Goal: Task Accomplishment & Management: Manage account settings

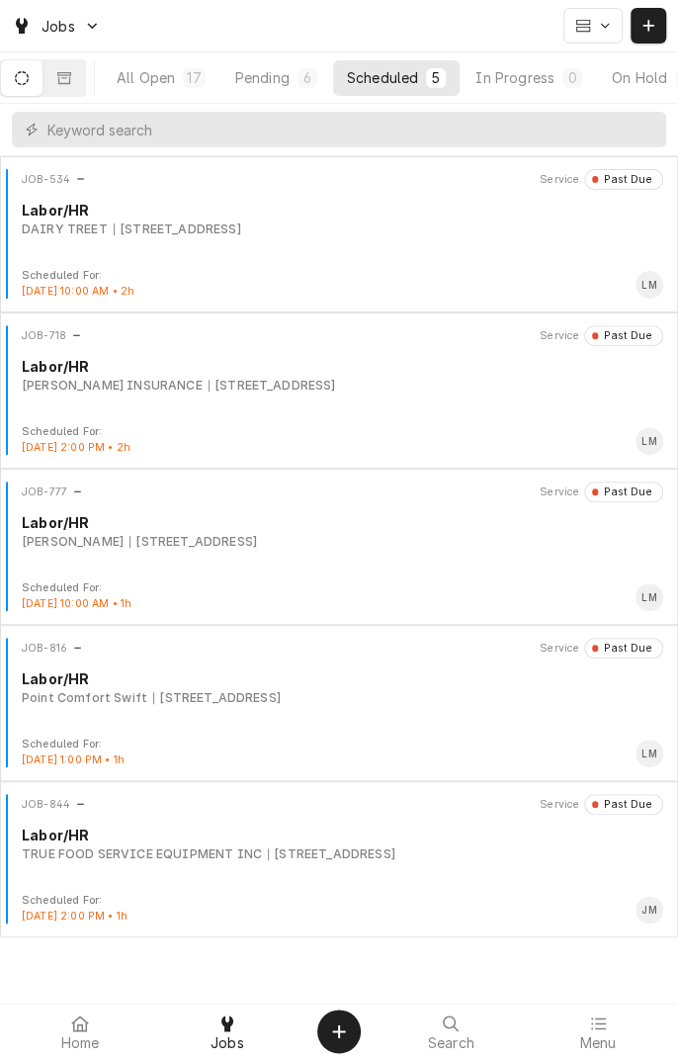
scroll to position [0, 184]
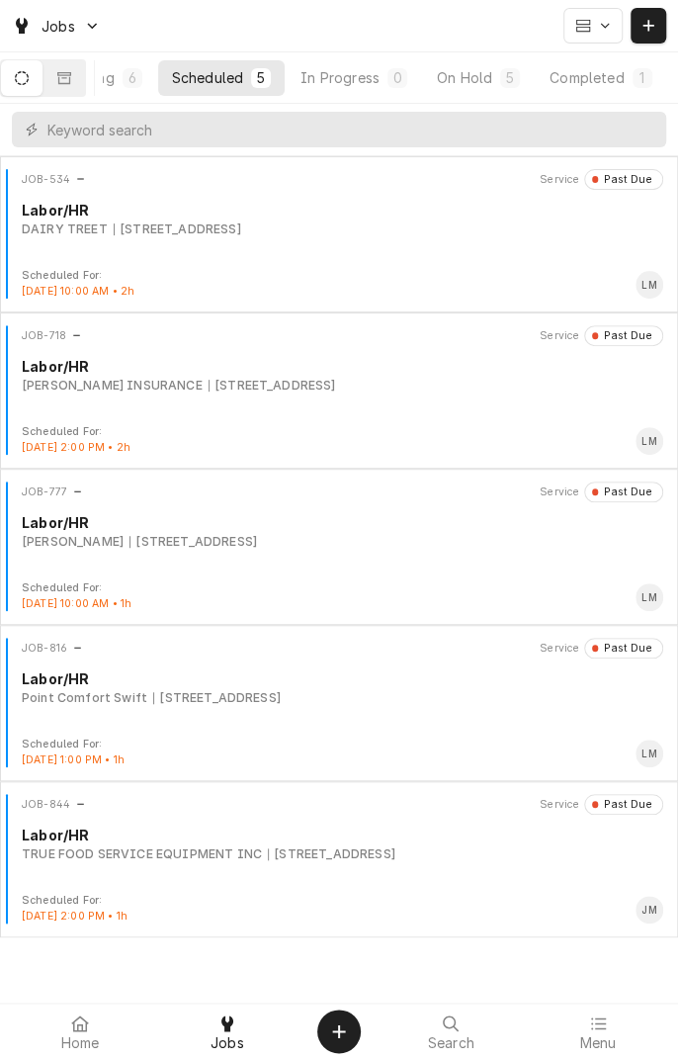
click at [598, 72] on div "Completed" at bounding box center [587, 77] width 74 height 21
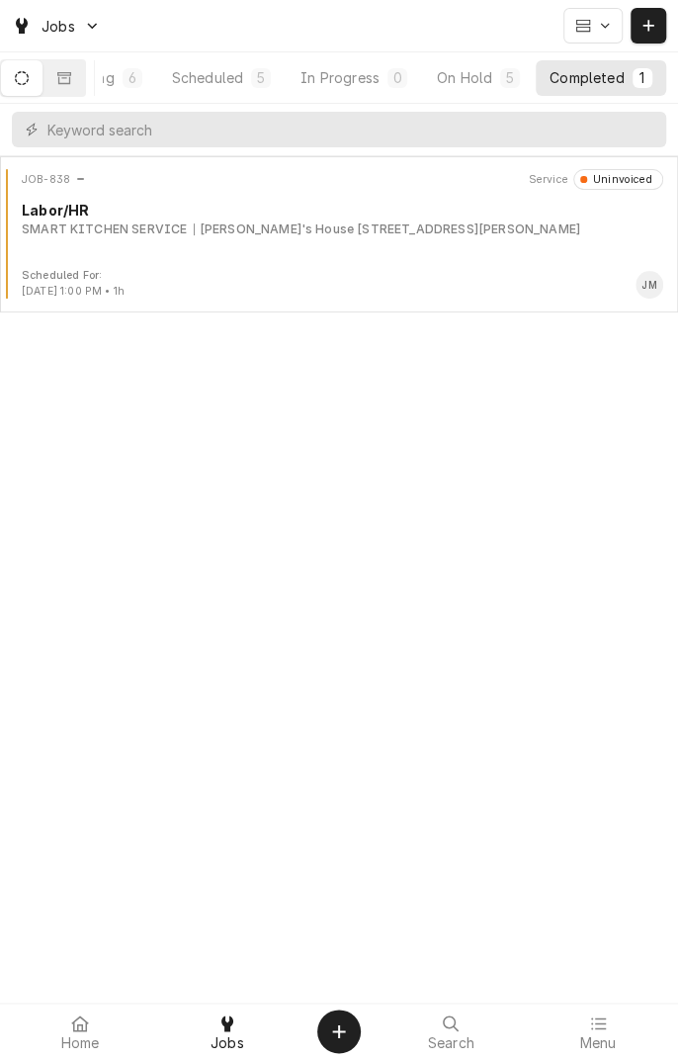
click at [456, 234] on div "[PERSON_NAME]'s House [STREET_ADDRESS][PERSON_NAME]" at bounding box center [387, 230] width 387 height 18
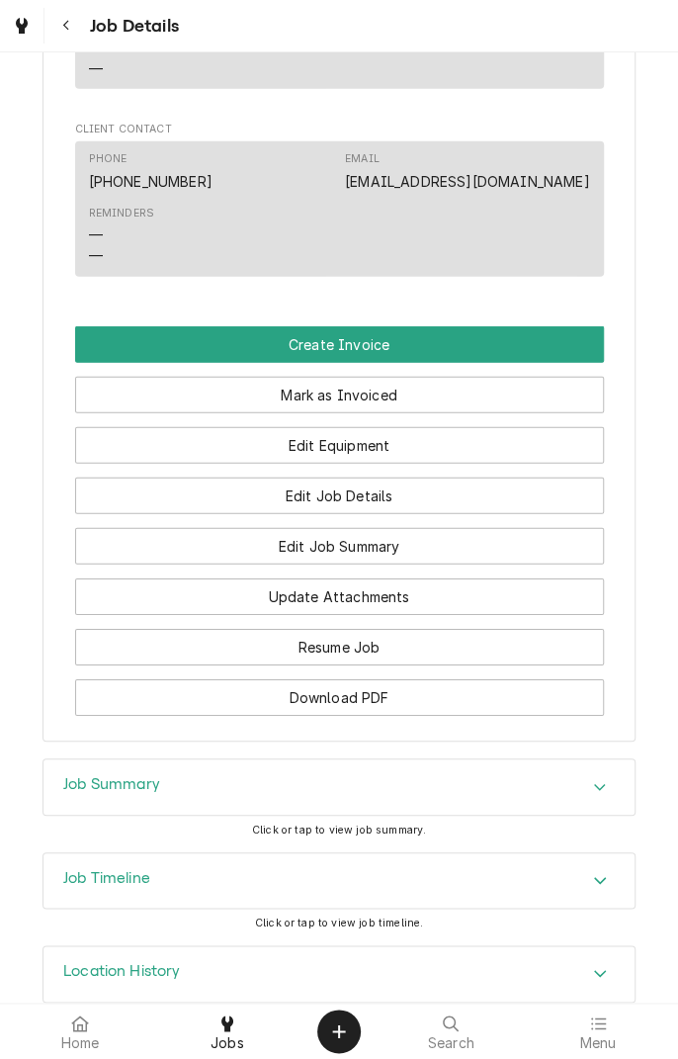
scroll to position [1593, 0]
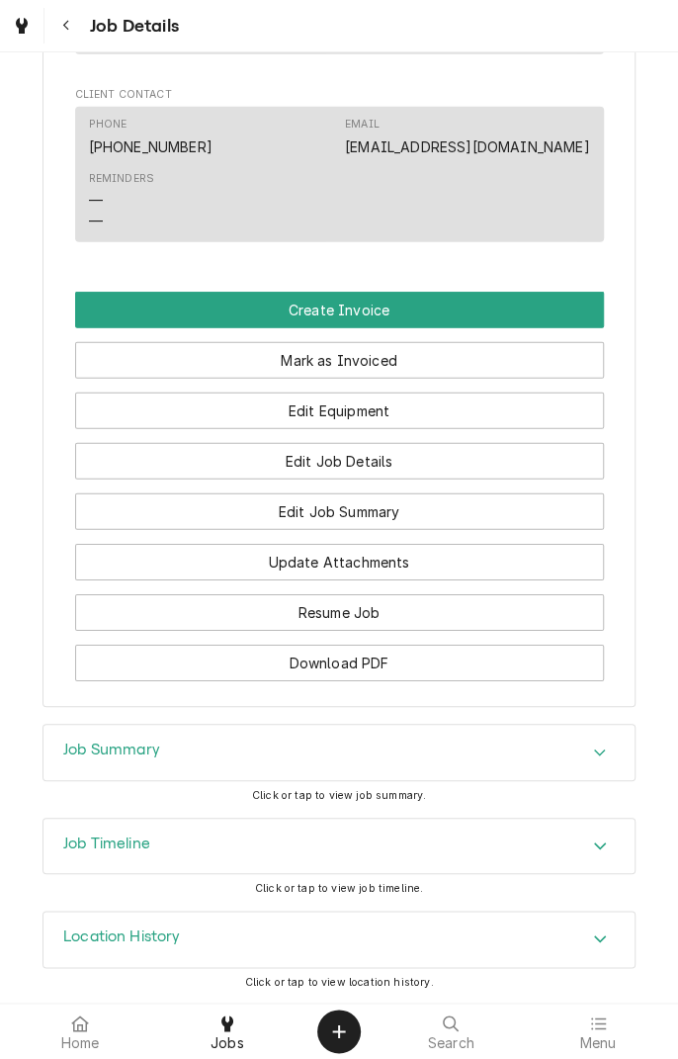
click at [83, 748] on h3 "Job Summary" at bounding box center [111, 750] width 97 height 19
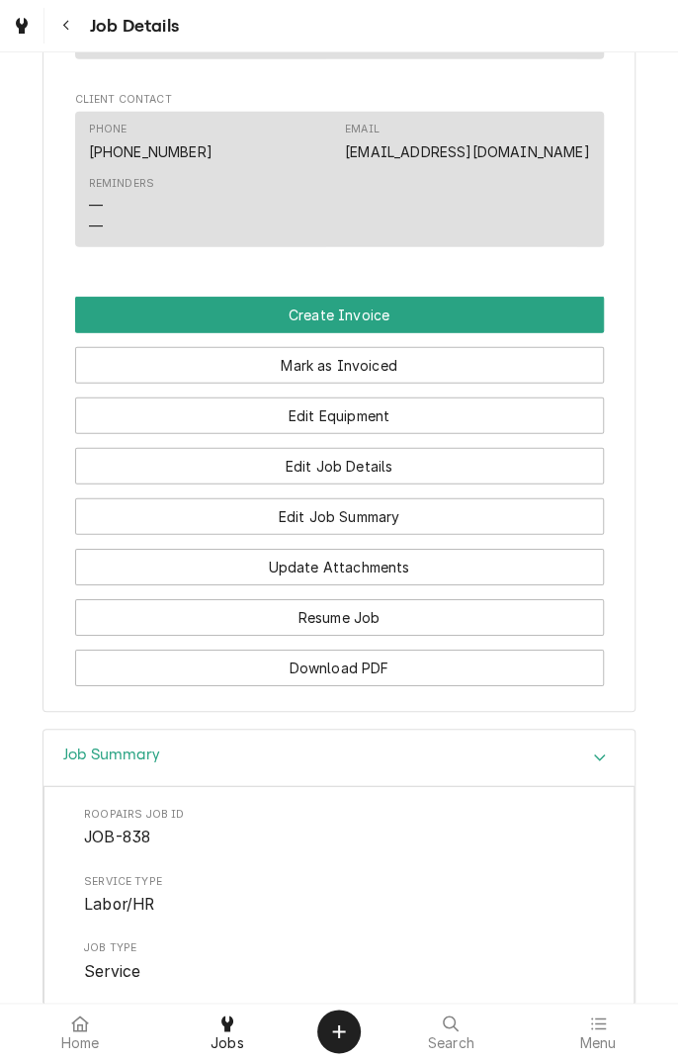
scroll to position [1586, 0]
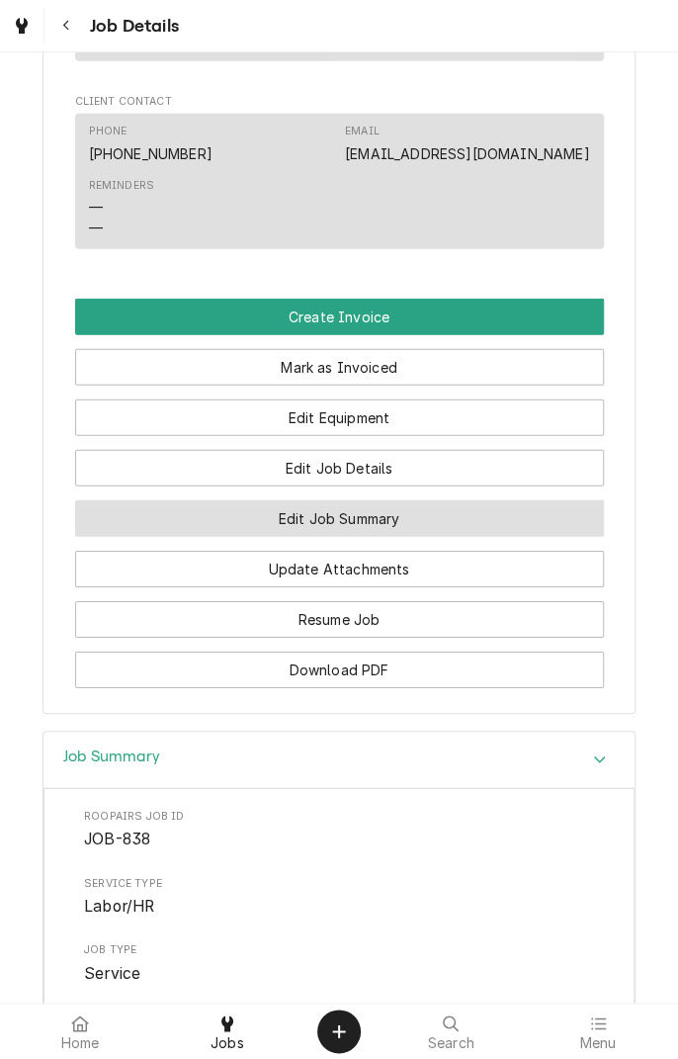
click at [480, 511] on button "Edit Job Summary" at bounding box center [339, 518] width 529 height 37
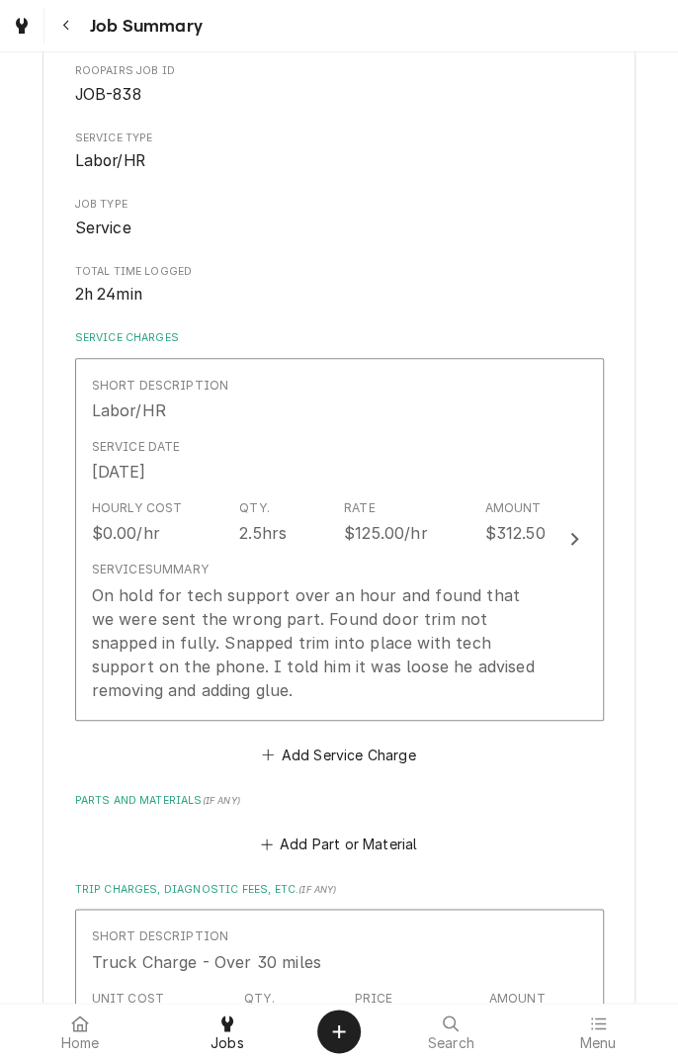
scroll to position [204, 0]
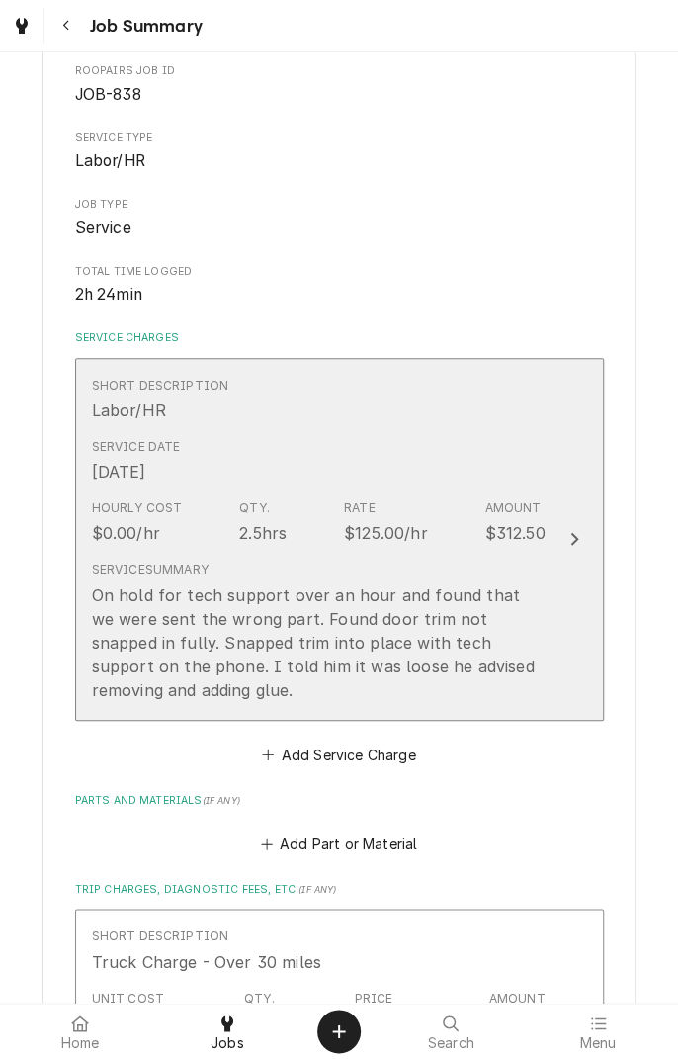
click at [477, 624] on div "On hold for tech support over an hour and found that we were sent the wrong par…" at bounding box center [319, 642] width 454 height 119
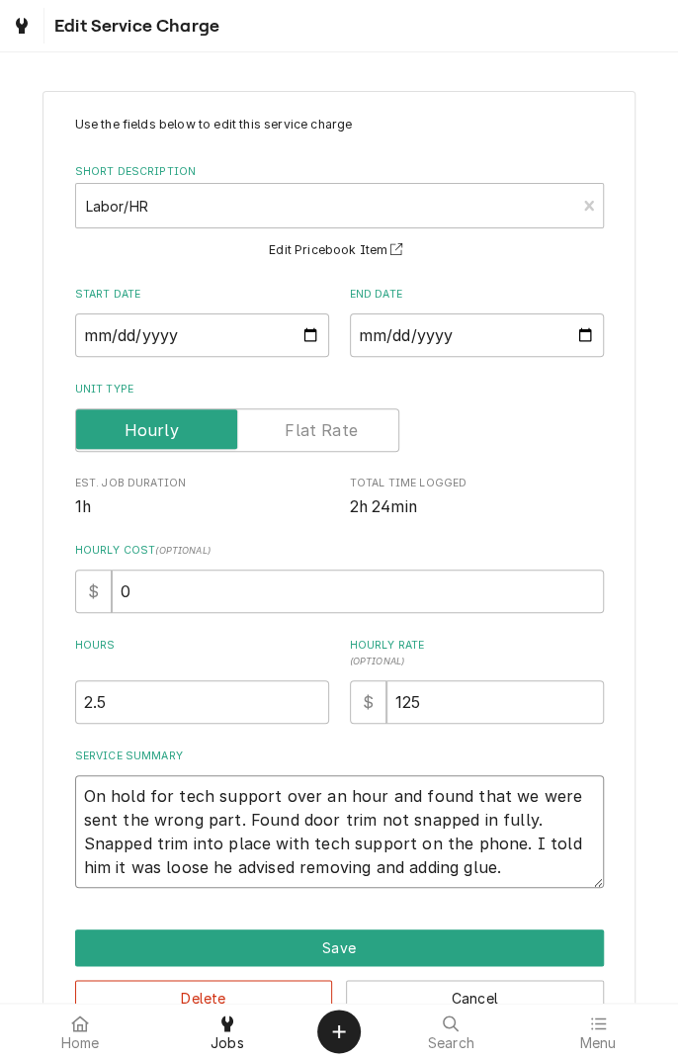
click at [412, 868] on textarea "On hold for tech support over an hour and found that we were sent the wrong par…" at bounding box center [339, 831] width 529 height 113
type textarea "x"
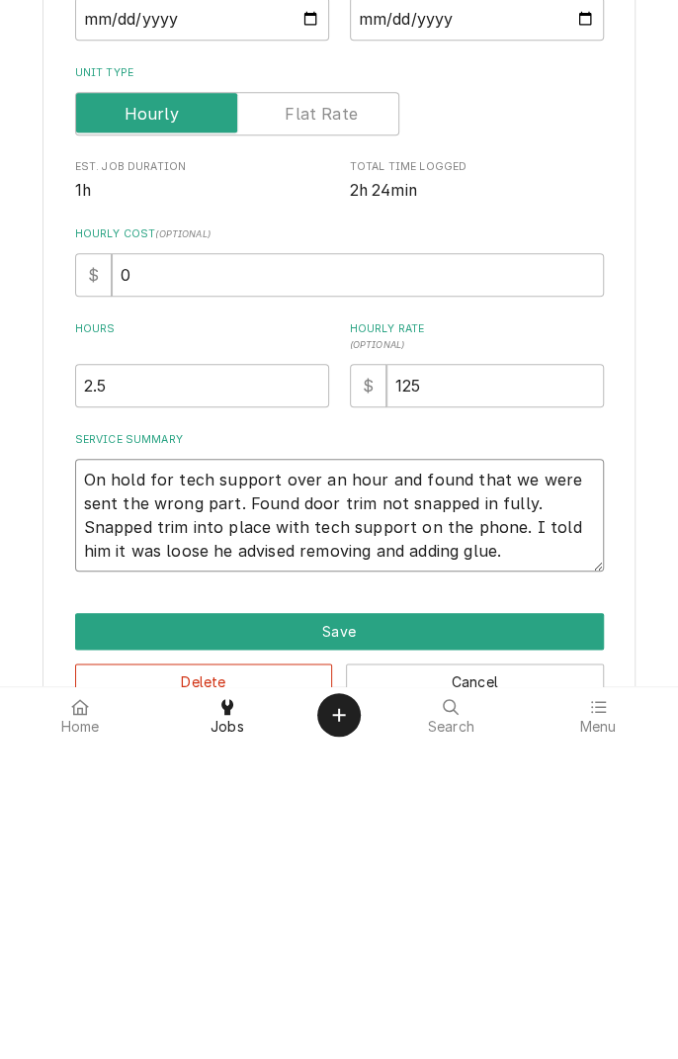
type textarea "On hold for tech support over an hour and found that we were sent the wrong par…"
type textarea "x"
type textarea "On hold for tech support over an hour and found that we were sent the wrong par…"
type textarea "x"
type textarea "On hold for tech support over an hour and found that we were sent the wrong par…"
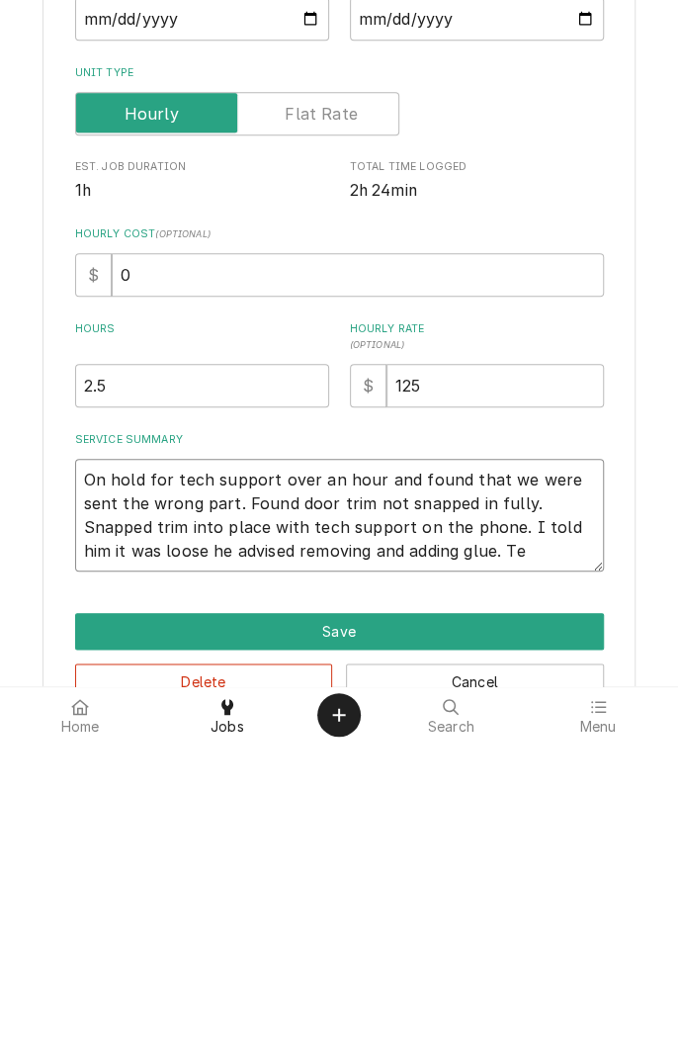
type textarea "x"
type textarea "On hold for tech support over an hour and found that we were sent the wrong par…"
type textarea "x"
type textarea "On hold for tech support over an hour and found that we were sent the wrong par…"
type textarea "x"
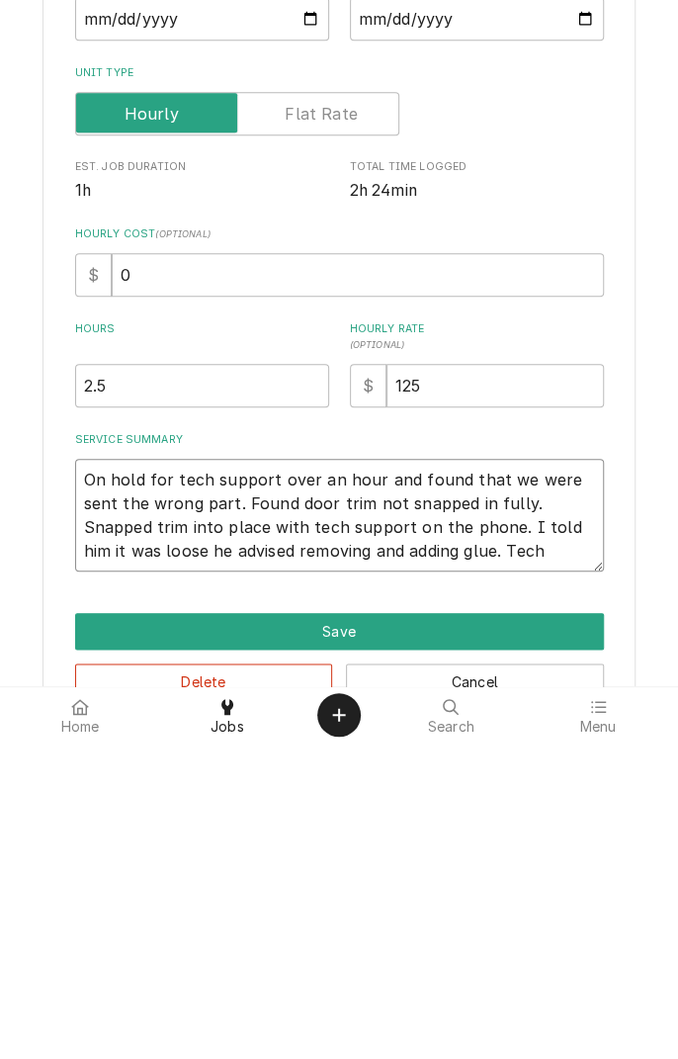
type textarea "On hold for tech support over an hour and found that we were sent the wrong par…"
type textarea "x"
type textarea "On hold for tech support over an hour and found that we were sent the wrong par…"
type textarea "x"
type textarea "On hold for tech support over an hour and found that we were sent the wrong par…"
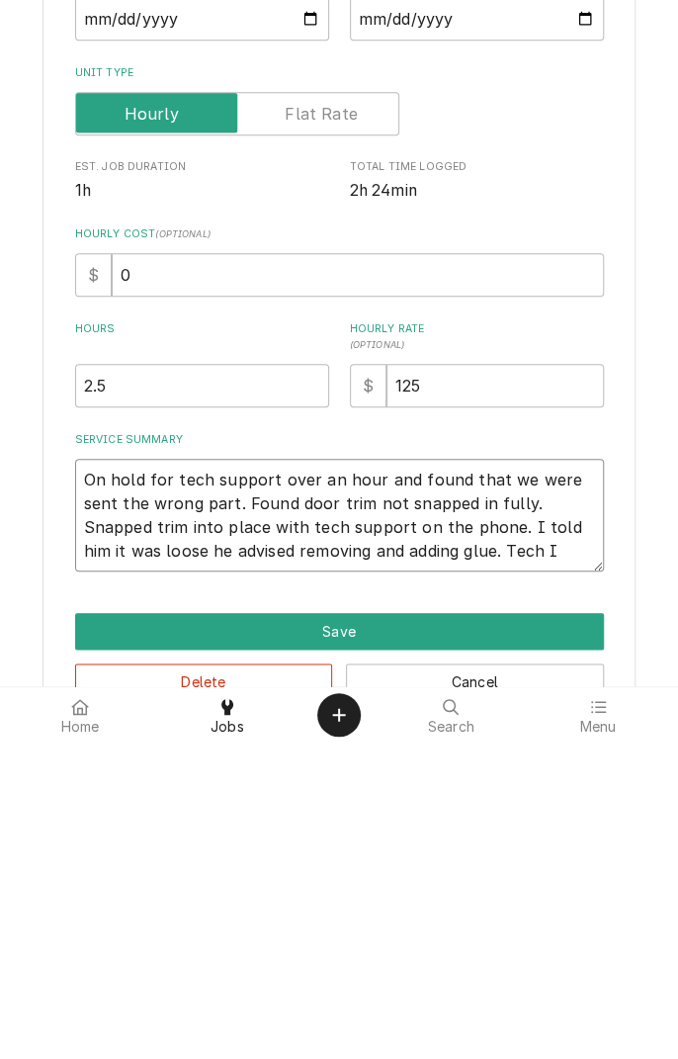
type textarea "x"
type textarea "On hold for tech support over an hour and found that we were sent the wrong par…"
type textarea "x"
type textarea "On hold for tech support over an hour and found that we were sent the wrong par…"
type textarea "x"
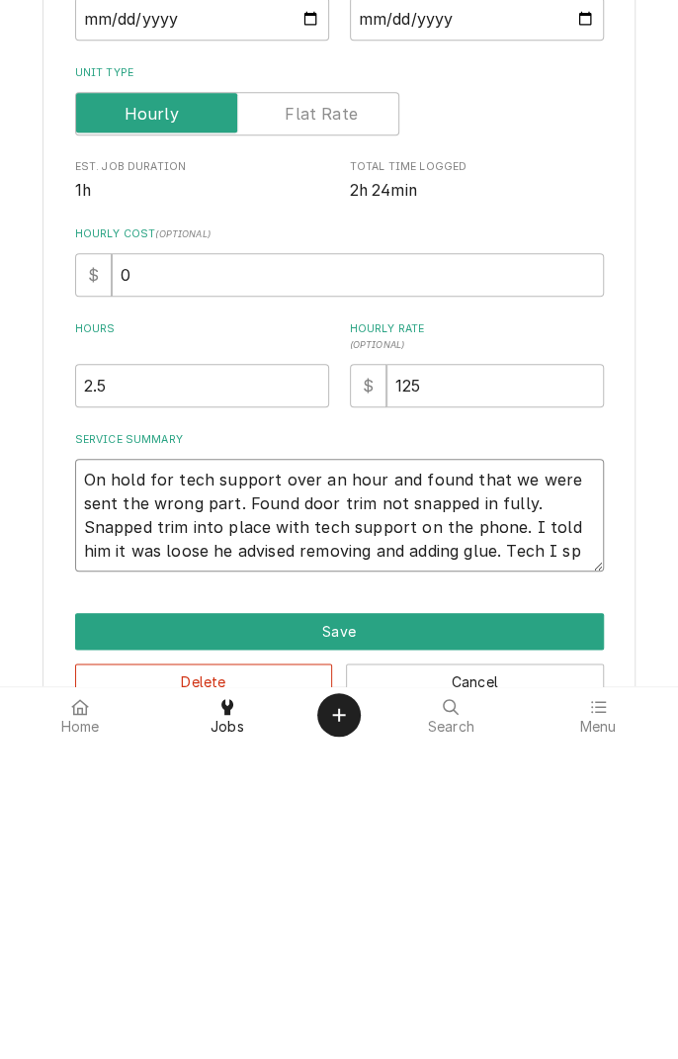
type textarea "On hold for tech support over an hour and found that we were sent the wrong par…"
type textarea "x"
type textarea "On hold for tech support over an hour and found that we were sent the wrong par…"
type textarea "x"
type textarea "On hold for tech support over an hour and found that we were sent the wrong par…"
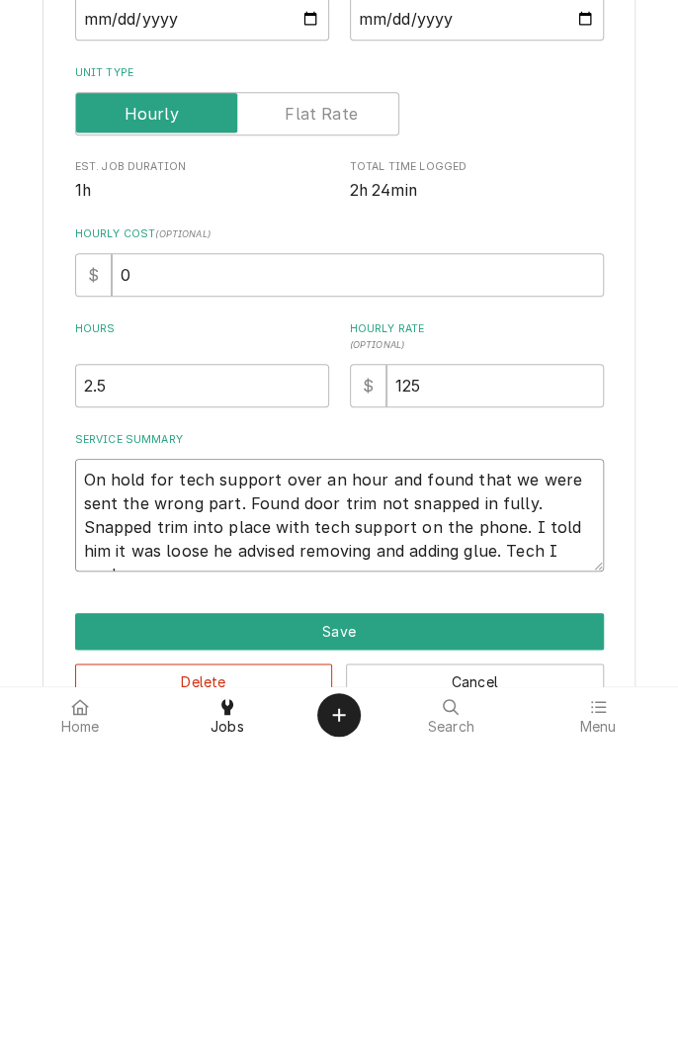
type textarea "x"
type textarea "On hold for tech support over an hour and found that we were sent the wrong par…"
type textarea "x"
type textarea "On hold for tech support over an hour and found that we were sent the wrong par…"
type textarea "x"
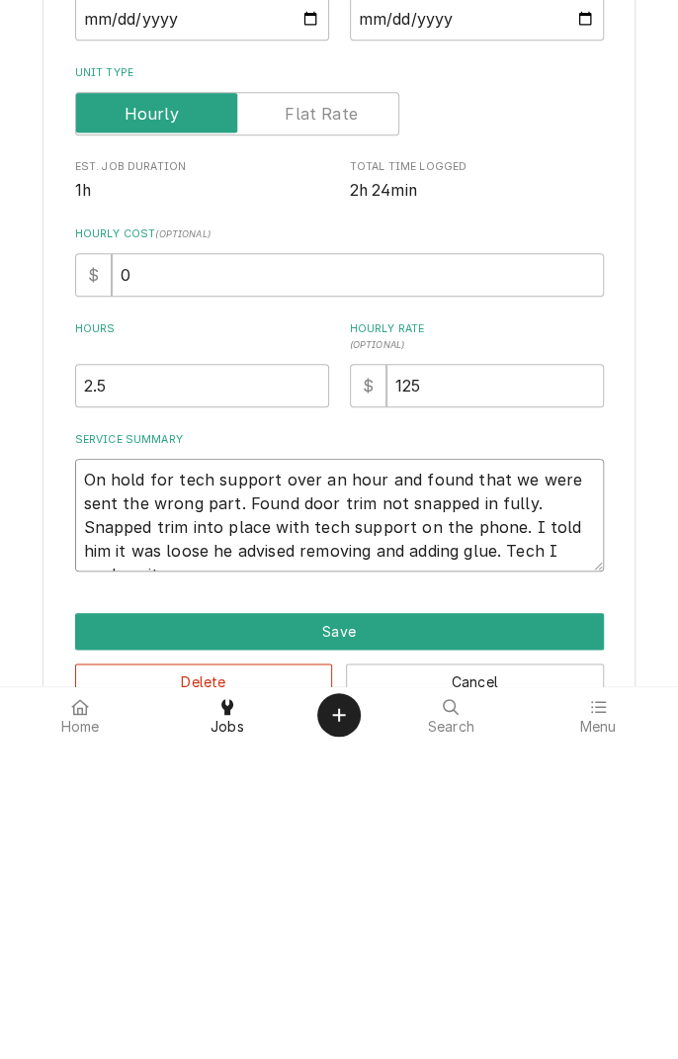
type textarea "On hold for tech support over an hour and found that we were sent the wrong par…"
type textarea "x"
type textarea "On hold for tech support over an hour and found that we were sent the wrong par…"
type textarea "x"
type textarea "On hold for tech support over an hour and found that we were sent the wrong par…"
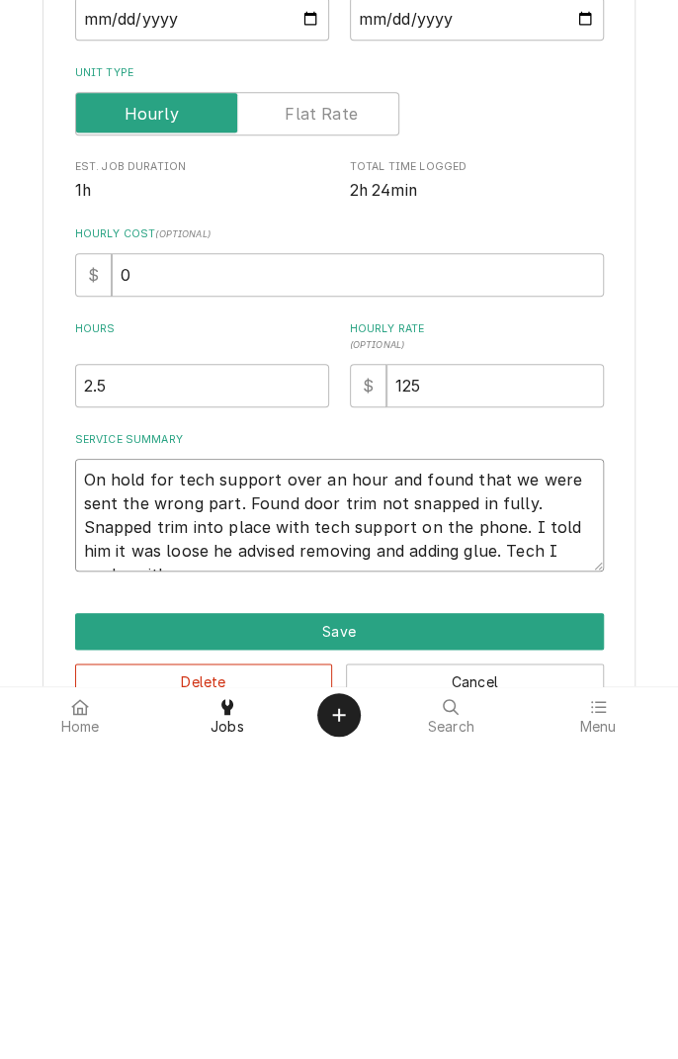
type textarea "x"
type textarea "On hold for tech support over an hour and found that we were sent the wrong par…"
type textarea "x"
type textarea "On hold for tech support over an hour and found that we were sent the wrong par…"
type textarea "x"
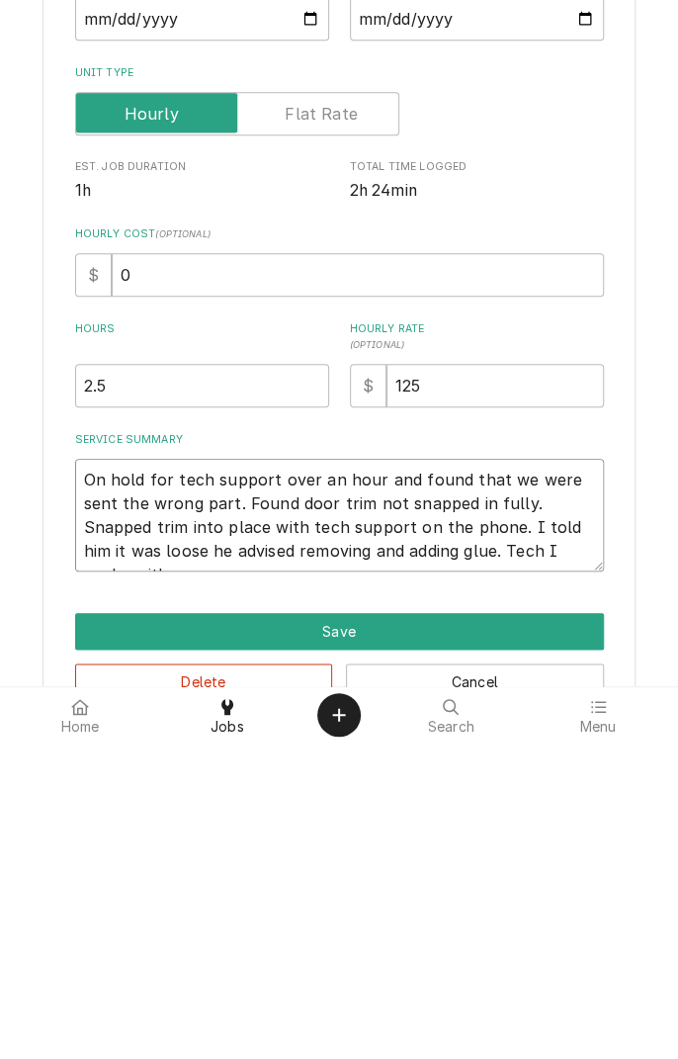
type textarea "On hold for tech support over an hour and found that we were sent the wrong par…"
type textarea "x"
type textarea "On hold for tech support over an hour and found that we were sent the wrong par…"
type textarea "x"
type textarea "On hold for tech support over an hour and found that we were sent the wrong par…"
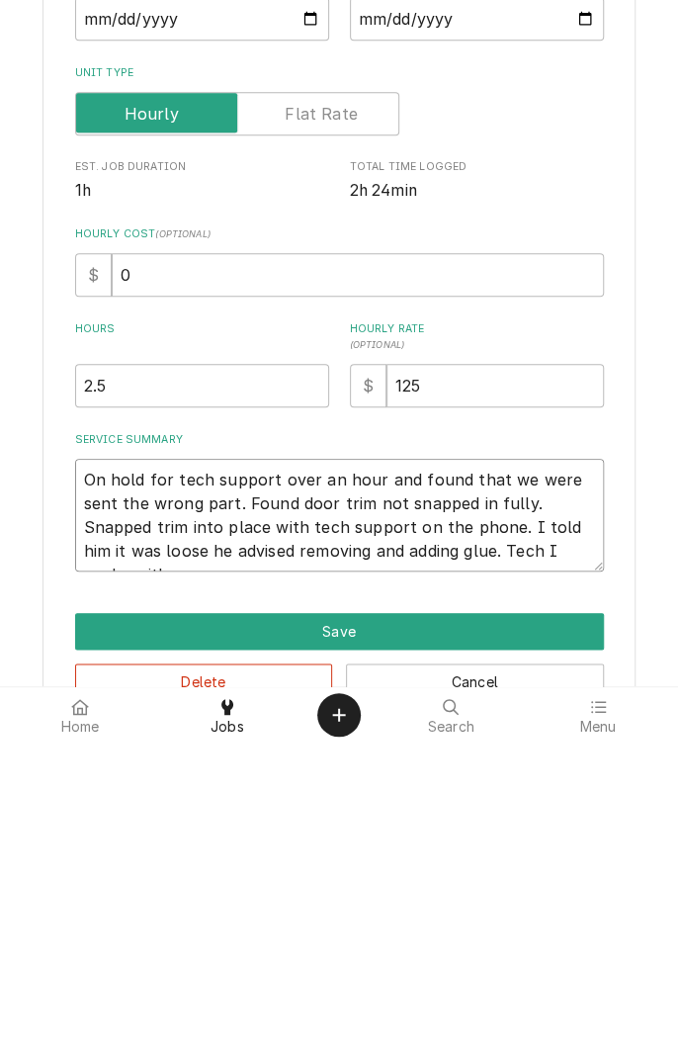
type textarea "x"
type textarea "On hold for tech support over an hour and found that we were sent the wrong par…"
type textarea "x"
type textarea "On hold for tech support over an hour and found that we were sent the wrong par…"
type textarea "x"
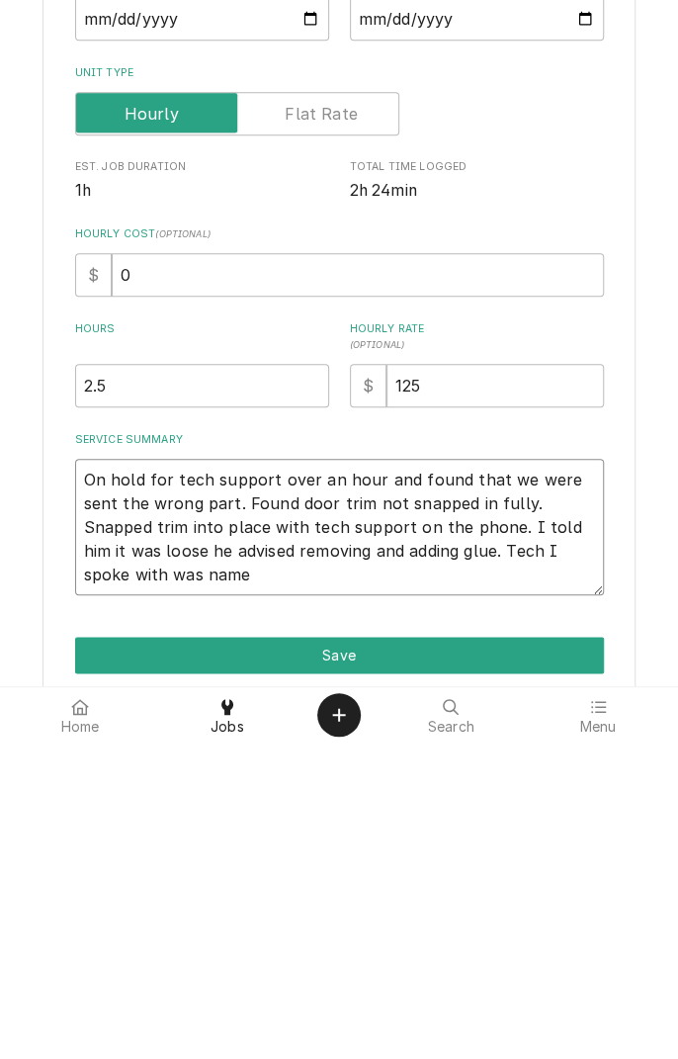
type textarea "On hold for tech support over an hour and found that we were sent the wrong par…"
type textarea "x"
type textarea "On hold for tech support over an hour and found that we were sent the wrong par…"
type textarea "x"
type textarea "On hold for tech support over an hour and found that we were sent the wrong par…"
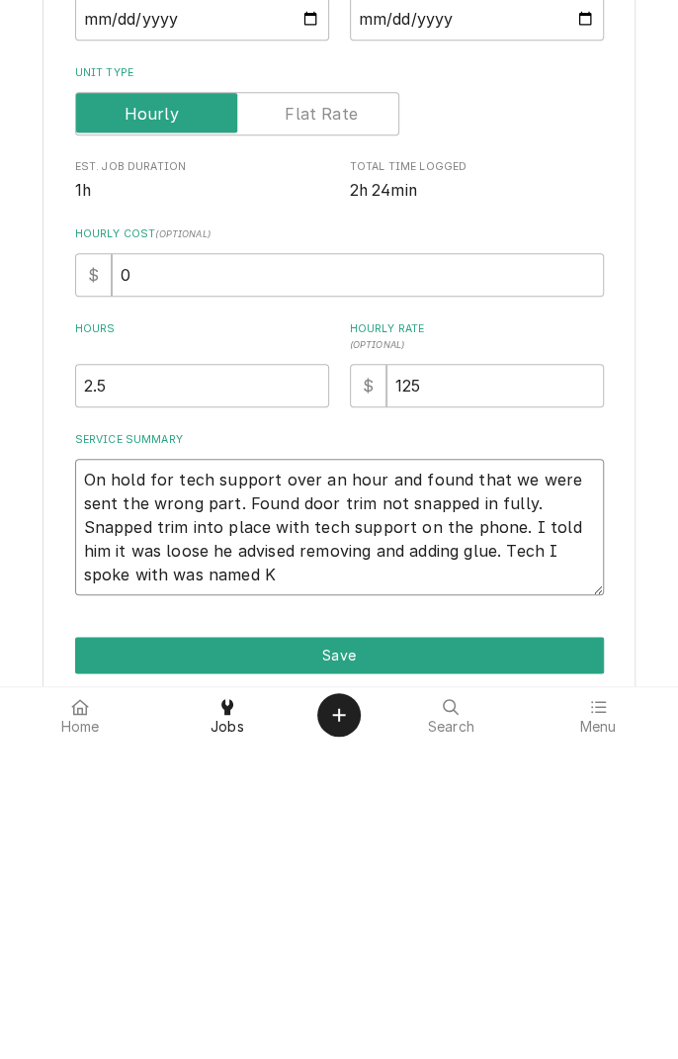
type textarea "x"
type textarea "On hold for tech support over an hour and found that we were sent the wrong par…"
type textarea "x"
type textarea "On hold for tech support over an hour and found that we were sent the wrong par…"
type textarea "x"
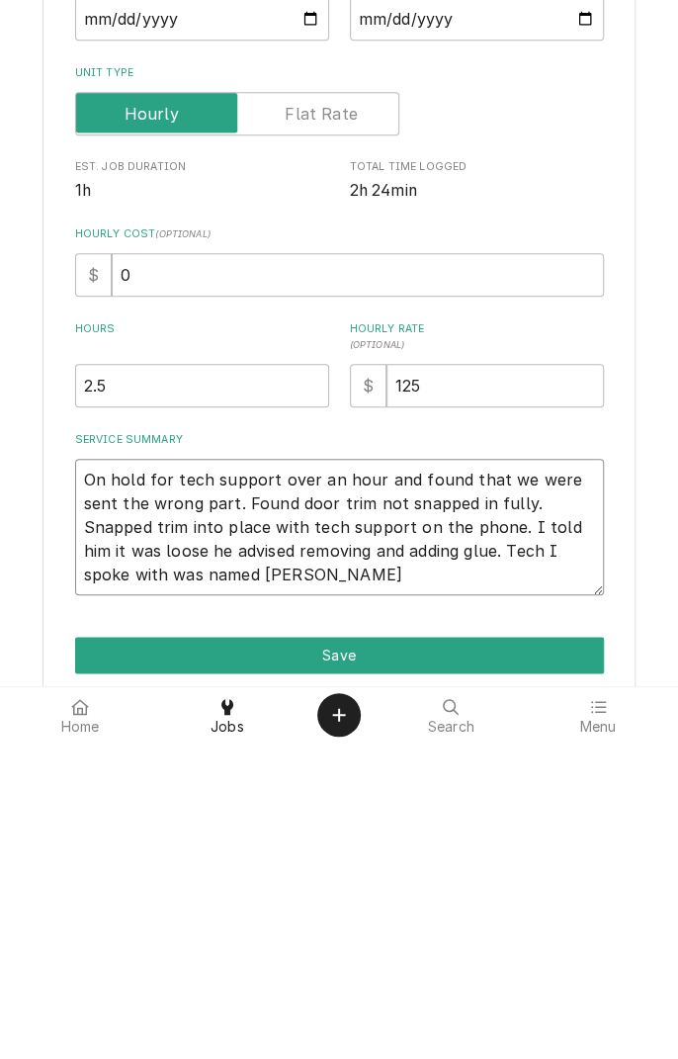
type textarea "On hold for tech support over an hour and found that we were sent the wrong par…"
type textarea "x"
type textarea "On hold for tech support over an hour and found that we were sent the wrong par…"
type textarea "x"
type textarea "On hold for tech support over an hour and found that we were sent the wrong par…"
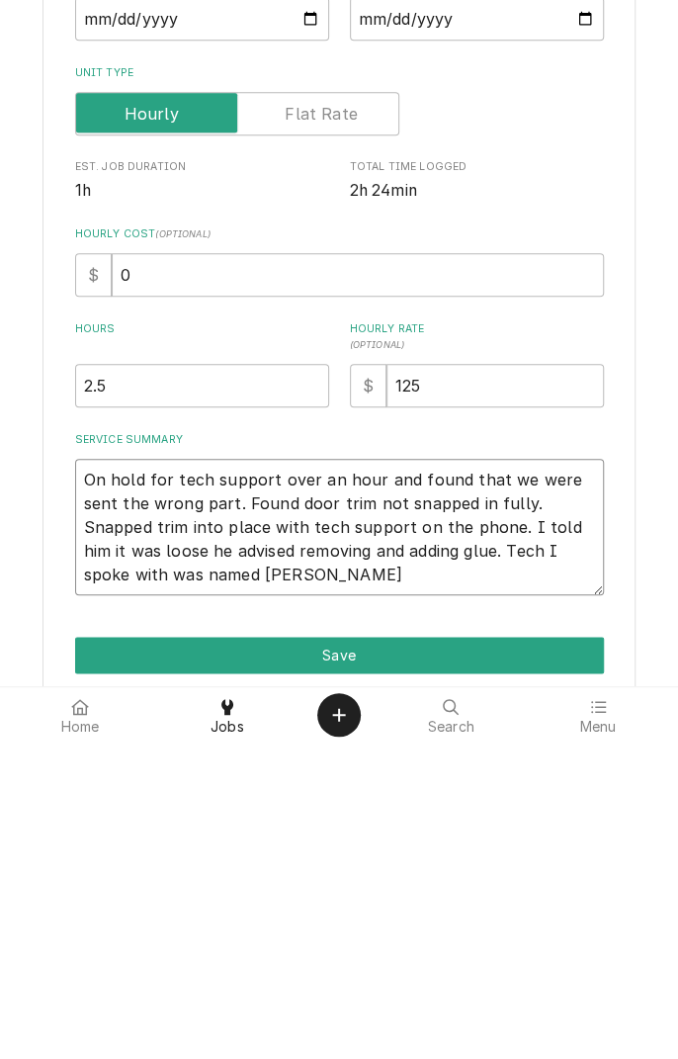
type textarea "x"
type textarea "On hold for tech support over an hour and found that we were sent the wrong par…"
type textarea "x"
type textarea "On hold for tech support over an hour and found that we were sent the wrong par…"
type textarea "x"
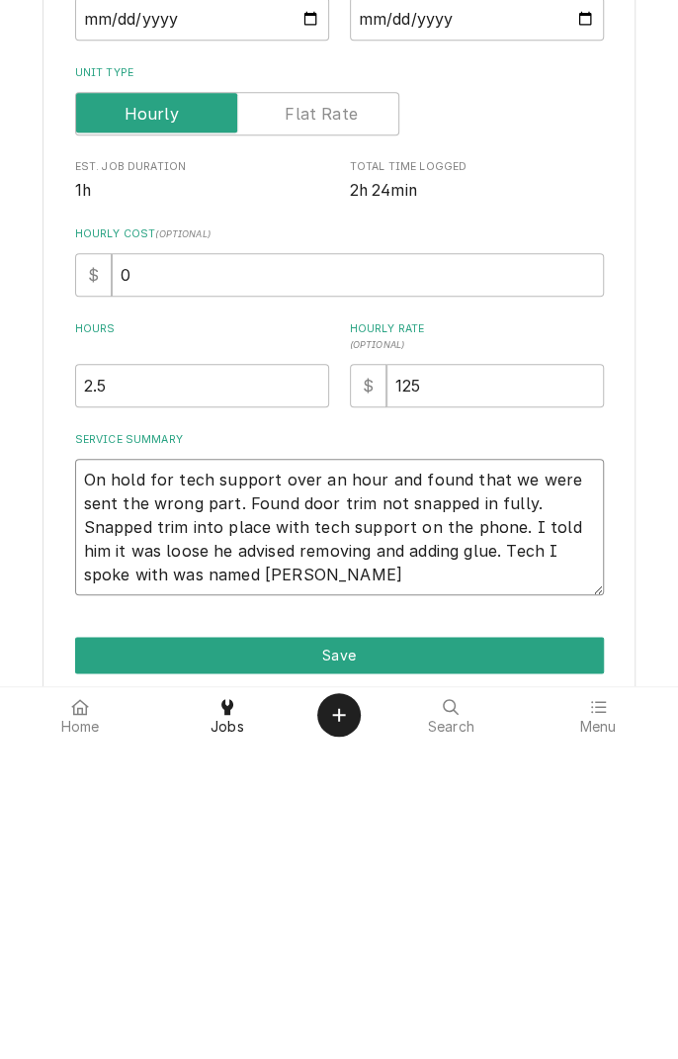
type textarea "On hold for tech support over an hour and found that we were sent the wrong par…"
type textarea "x"
type textarea "On hold for tech support over an hour and found that we were sent the wrong par…"
type textarea "x"
type textarea "On hold for tech support over an hour and found that we were sent the wrong par…"
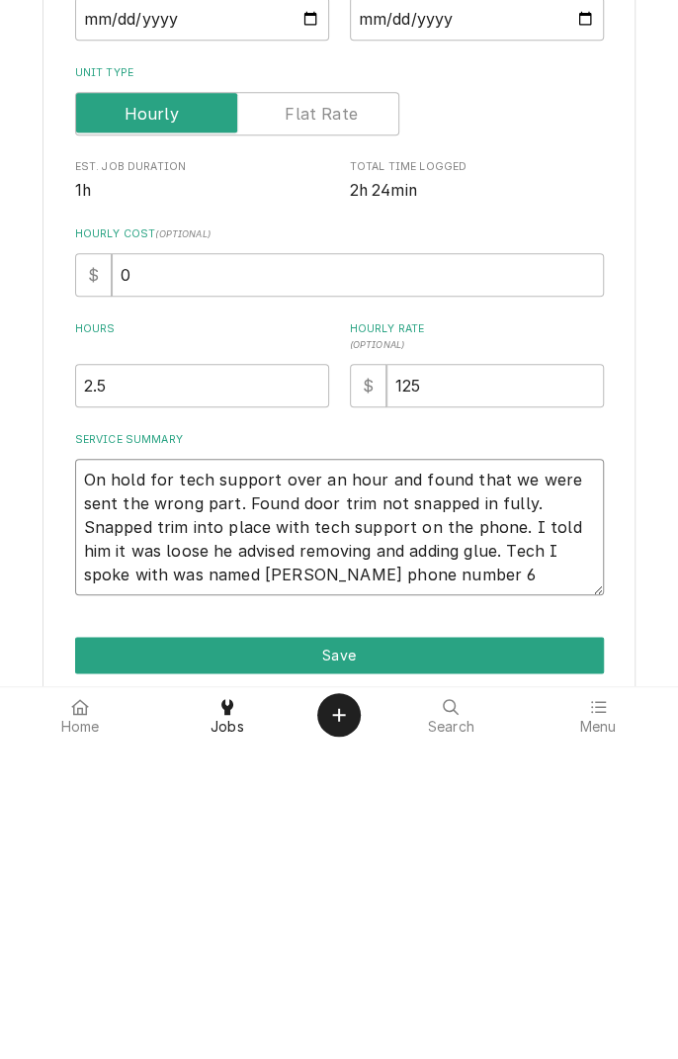
type textarea "x"
type textarea "On hold for tech support over an hour and found that we were sent the wrong par…"
type textarea "x"
type textarea "On hold for tech support over an hour and found that we were sent the wrong par…"
type textarea "x"
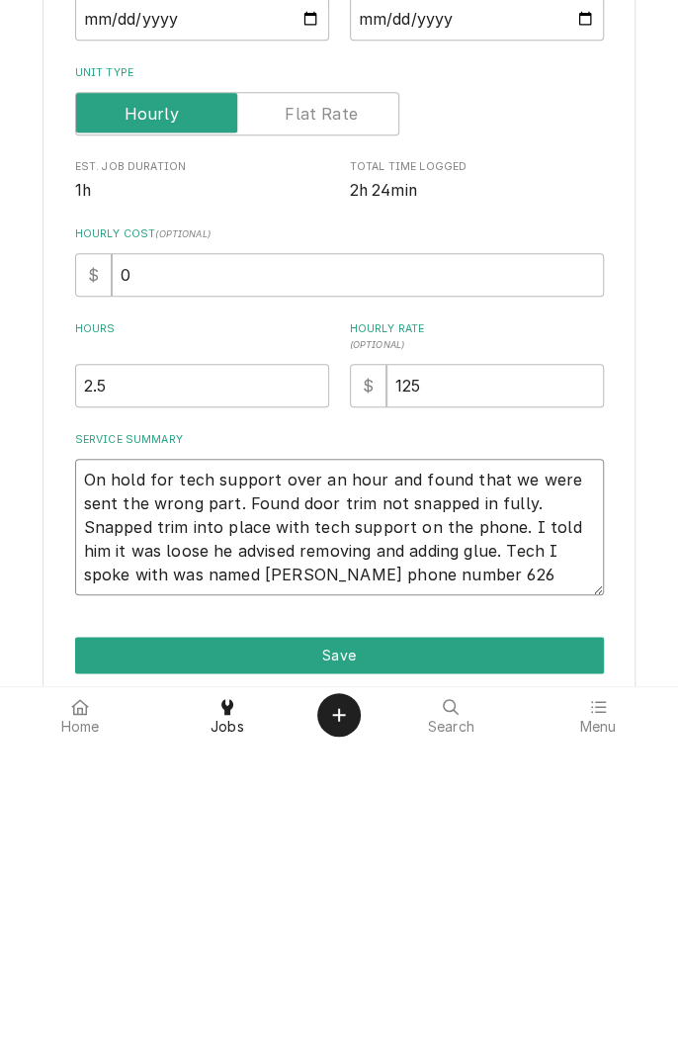
type textarea "On hold for tech support over an hour and found that we were sent the wrong par…"
type textarea "x"
type textarea "On hold for tech support over an hour and found that we were sent the wrong par…"
type textarea "x"
type textarea "On hold for tech support over an hour and found that we were sent the wrong par…"
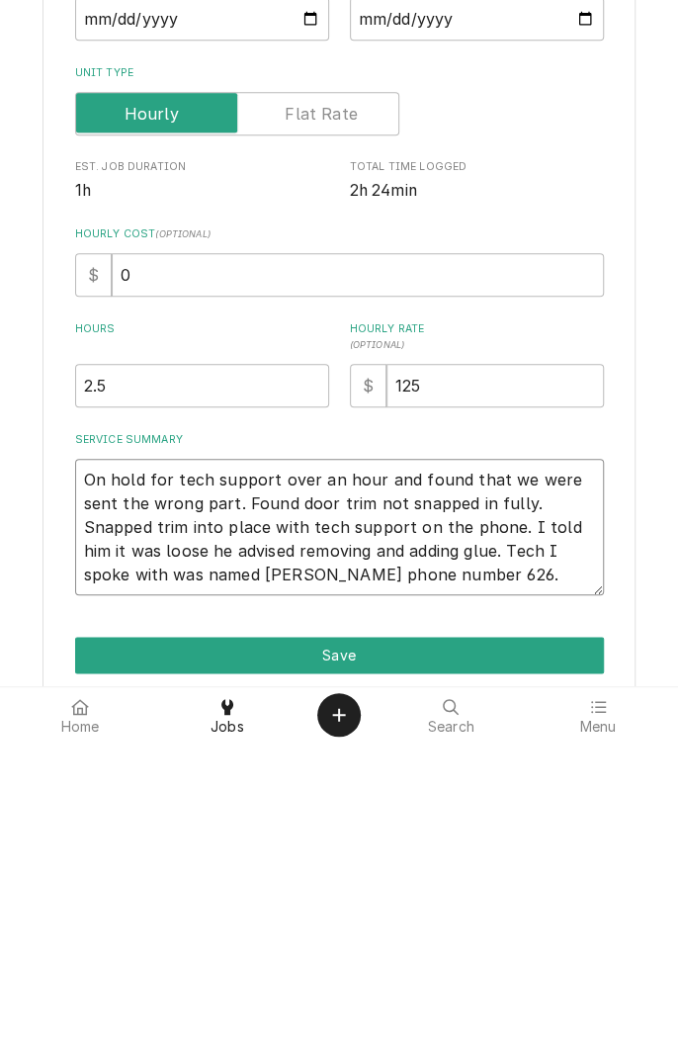
type textarea "x"
type textarea "On hold for tech support over an hour and found that we were sent the wrong par…"
type textarea "x"
type textarea "On hold for tech support over an hour and found that we were sent the wrong par…"
type textarea "x"
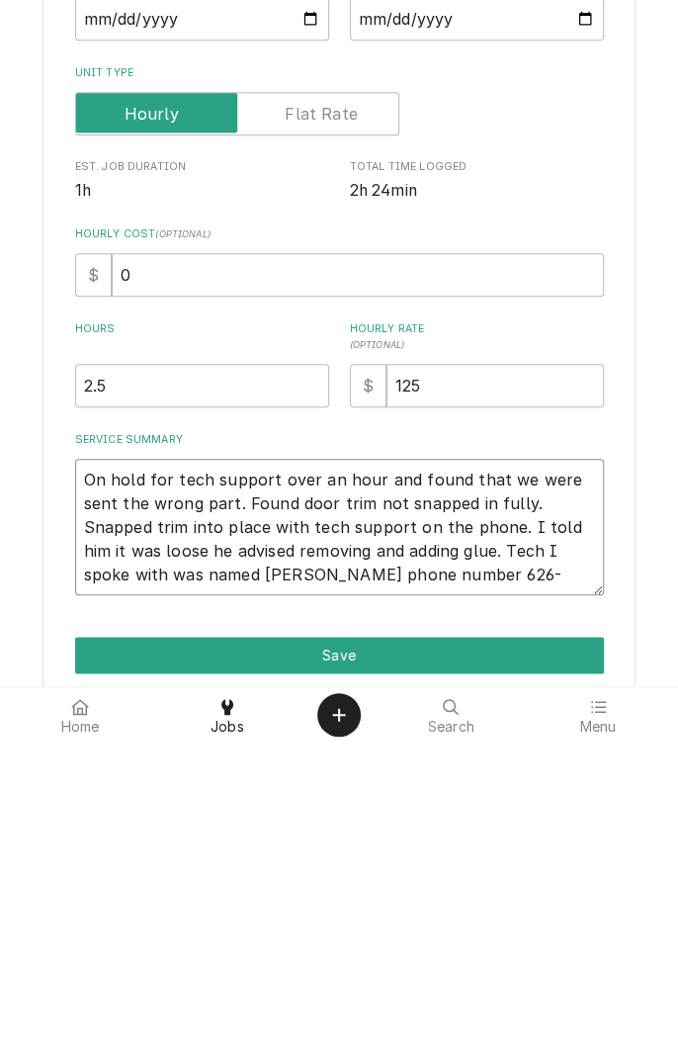
type textarea "On hold for tech support over an hour and found that we were sent the wrong par…"
type textarea "x"
type textarea "On hold for tech support over an hour and found that we were sent the wrong par…"
type textarea "x"
type textarea "On hold for tech support over an hour and found that we were sent the wrong par…"
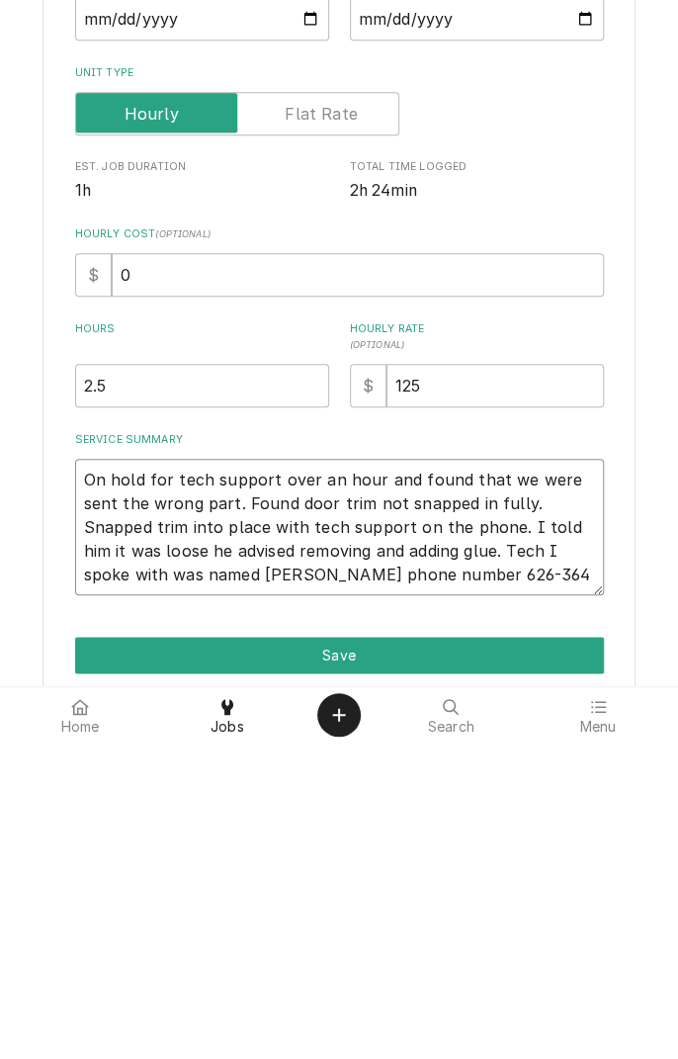
type textarea "x"
type textarea "On hold for tech support over an hour and found that we were sent the wrong par…"
type textarea "x"
type textarea "On hold for tech support over an hour and found that we were sent the wrong par…"
type textarea "x"
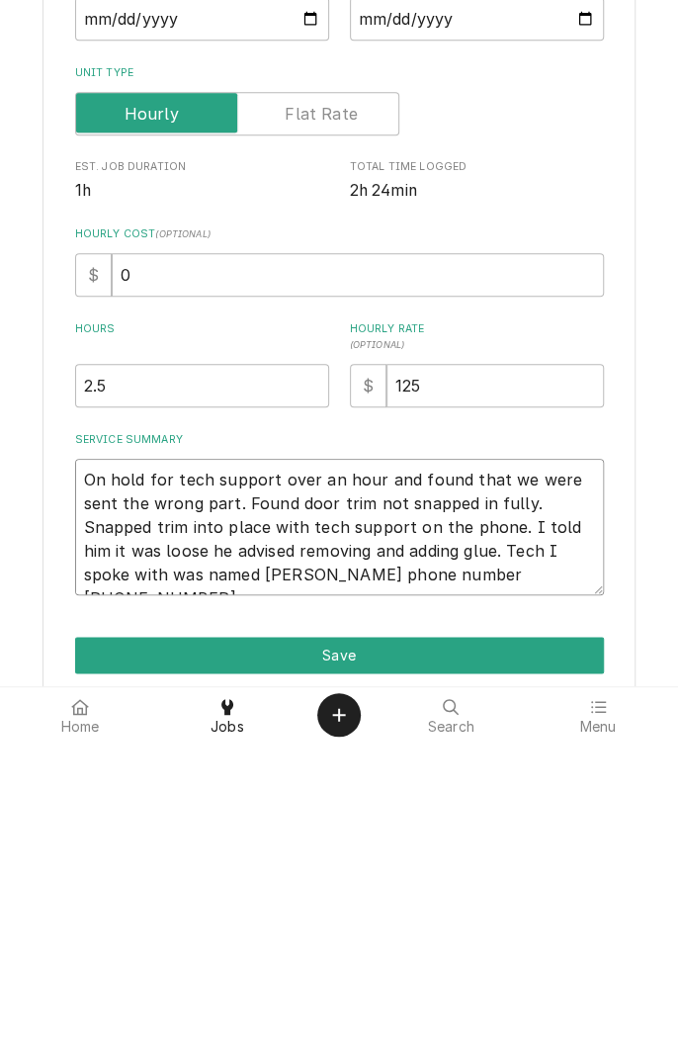
type textarea "On hold for tech support over an hour and found that we were sent the wrong par…"
type textarea "x"
type textarea "On hold for tech support over an hour and found that we were sent the wrong par…"
type textarea "x"
type textarea "On hold for tech support over an hour and found that we were sent the wrong par…"
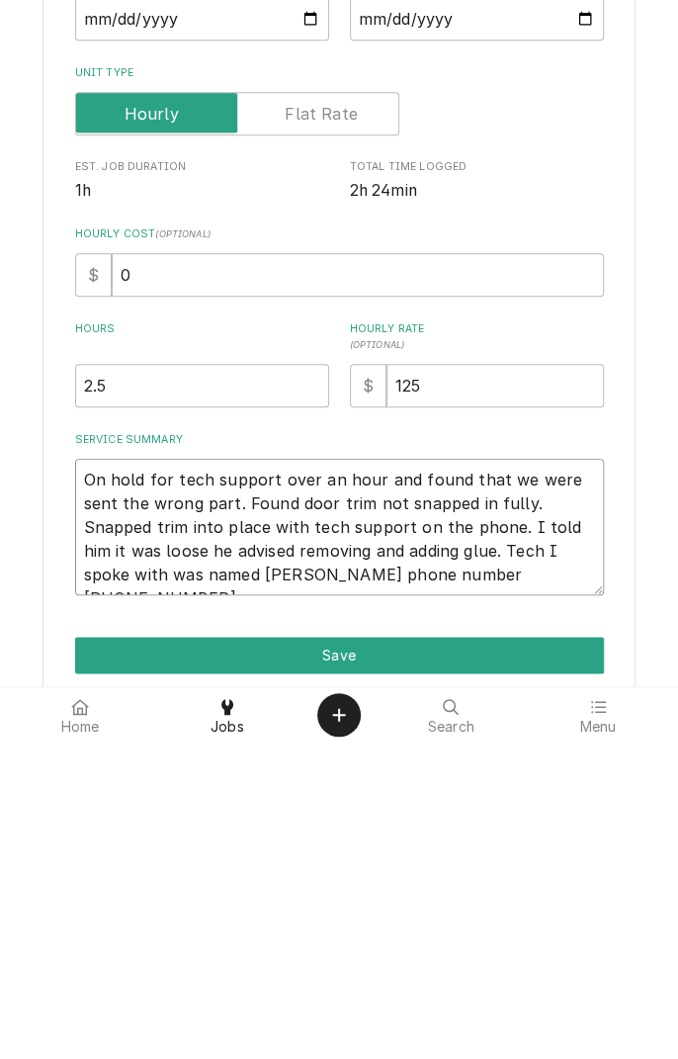
type textarea "x"
type textarea "On hold for tech support over an hour and found that we were sent the wrong par…"
type textarea "x"
type textarea "On hold for tech support over an hour and found that we were sent the wrong par…"
type textarea "x"
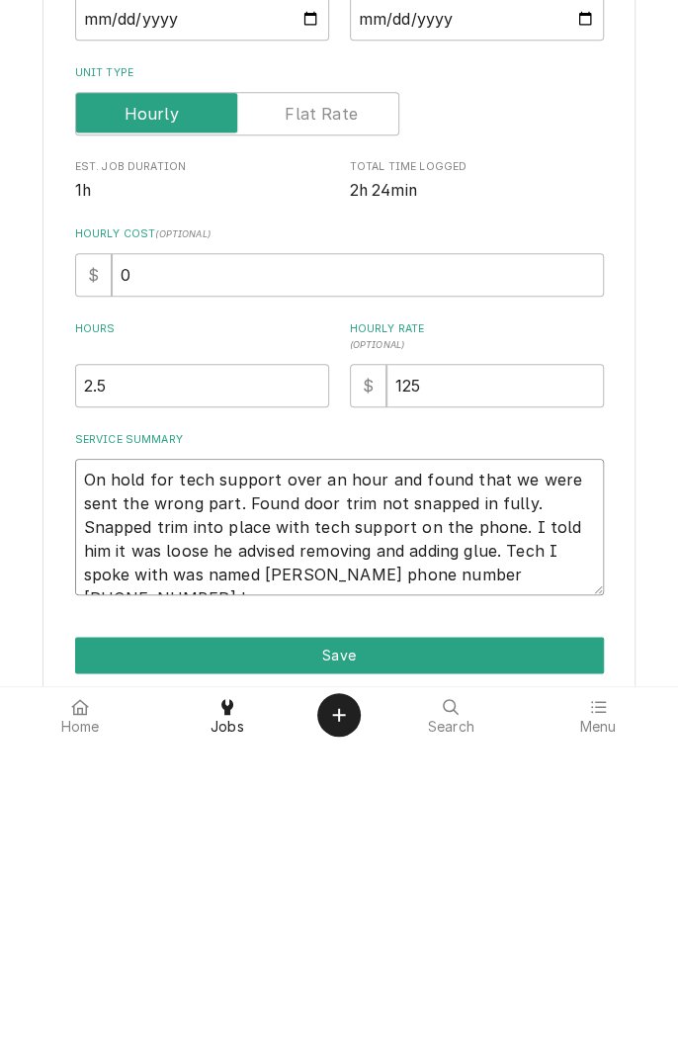
type textarea "On hold for tech support over an hour and found that we were sent the wrong par…"
type textarea "x"
type textarea "On hold for tech support over an hour and found that we were sent the wrong par…"
type textarea "x"
type textarea "On hold for tech support over an hour and found that we were sent the wrong par…"
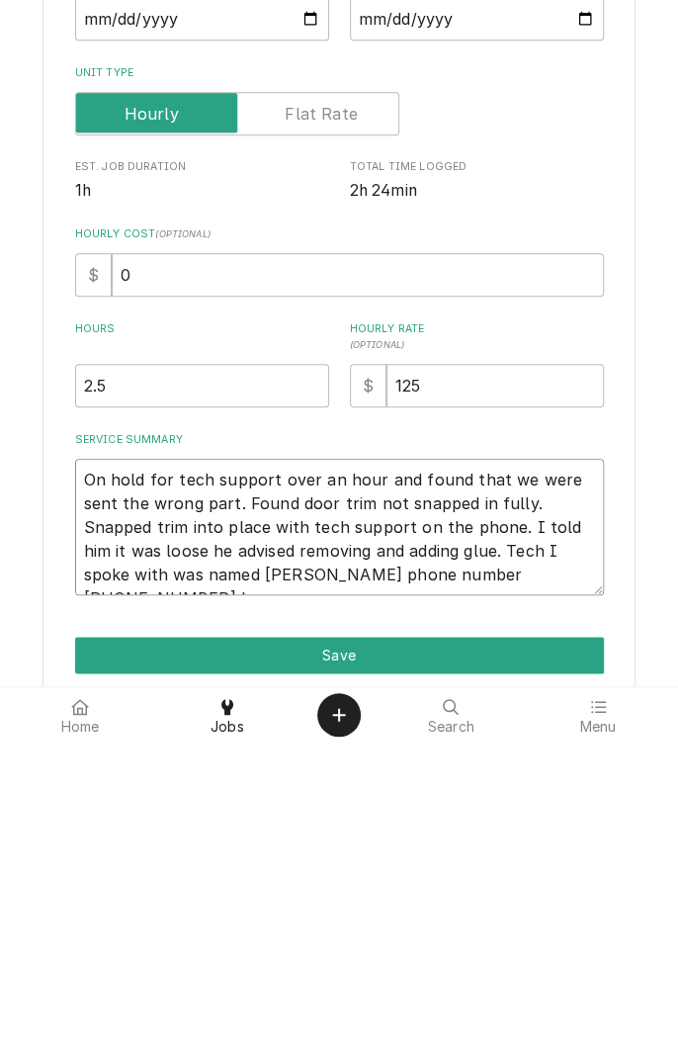
type textarea "x"
type textarea "On hold for tech support over an hour and found that we were sent the wrong par…"
type textarea "x"
type textarea "On hold for tech support over an hour and found that we were sent the wrong par…"
type textarea "x"
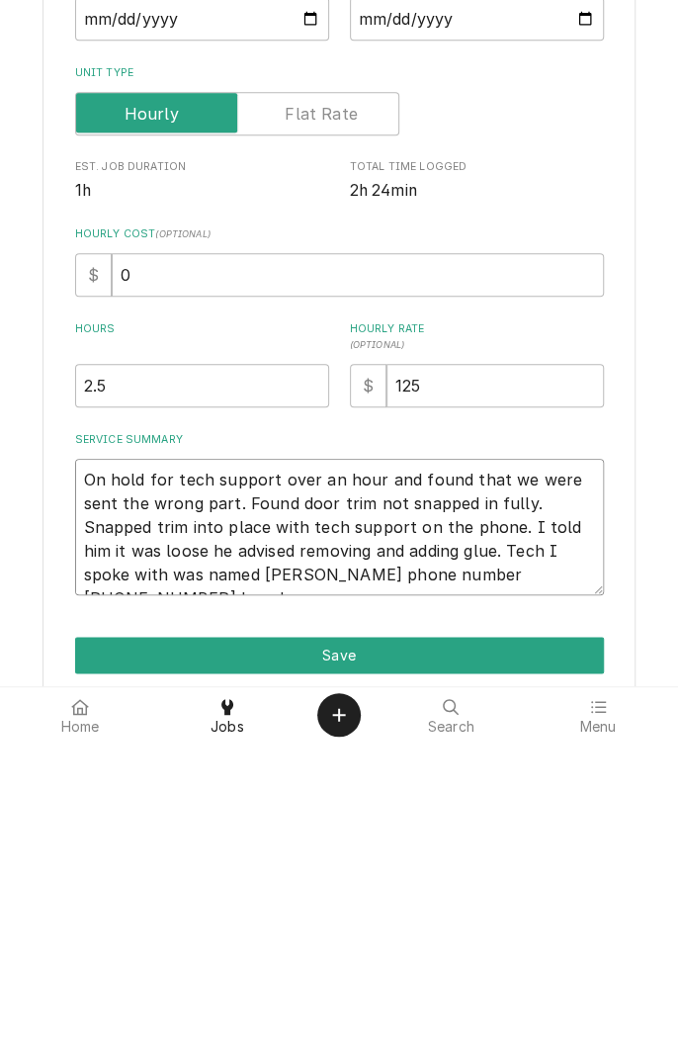
type textarea "On hold for tech support over an hour and found that we were sent the wrong par…"
type textarea "x"
type textarea "On hold for tech support over an hour and found that we were sent the wrong par…"
type textarea "x"
type textarea "On hold for tech support over an hour and found that we were sent the wrong par…"
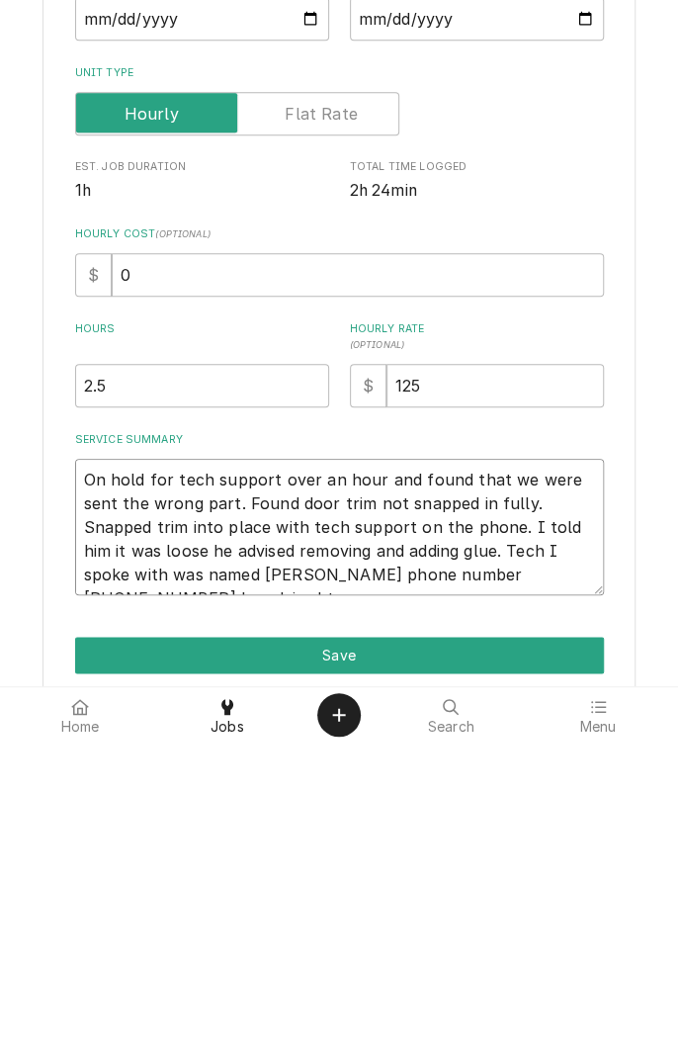
type textarea "x"
type textarea "On hold for tech support over an hour and found that we were sent the wrong par…"
type textarea "x"
type textarea "On hold for tech support over an hour and found that we were sent the wrong par…"
type textarea "x"
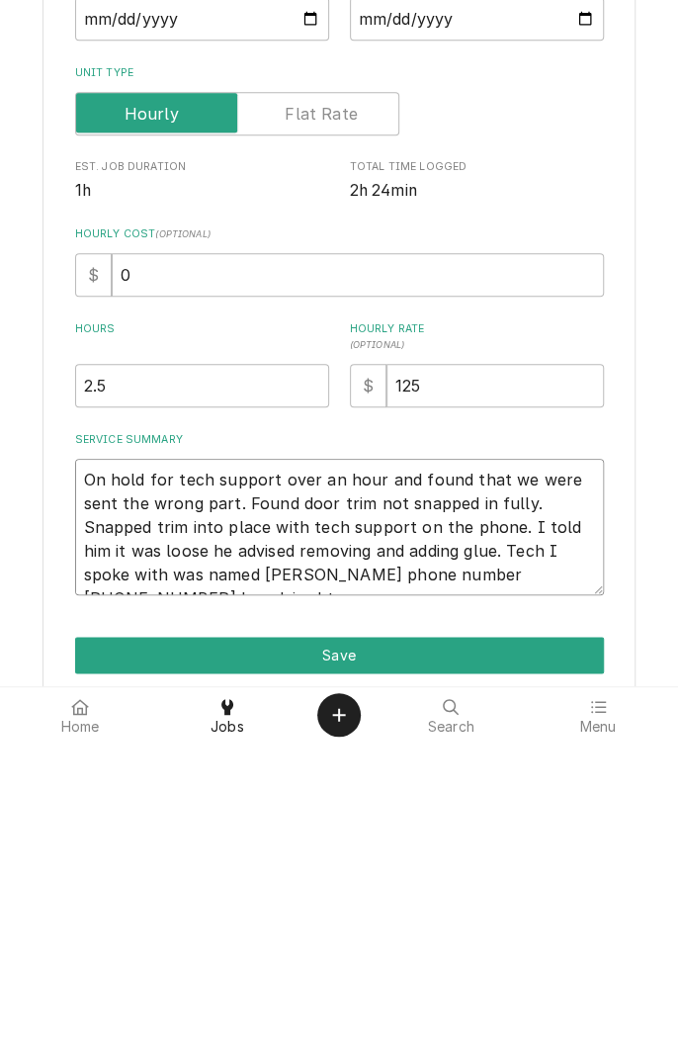
type textarea "On hold for tech support over an hour and found that we were sent the wrong par…"
type textarea "x"
type textarea "On hold for tech support over an hour and found that we were sent the wrong par…"
type textarea "x"
type textarea "On hold for tech support over an hour and found that we were sent the wrong par…"
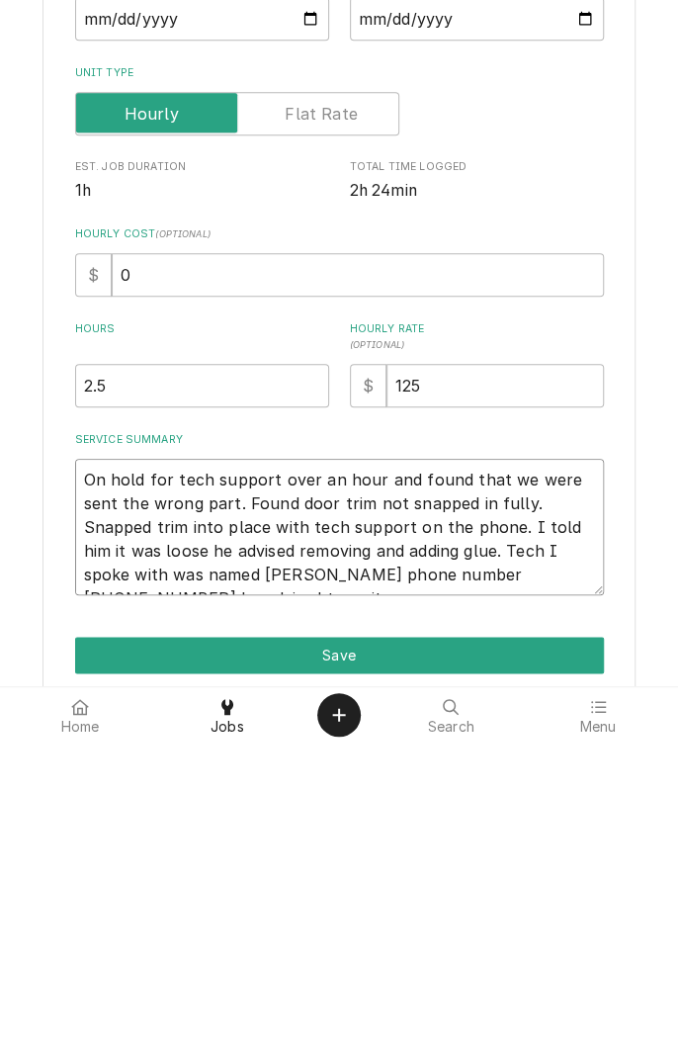
type textarea "x"
type textarea "On hold for tech support over an hour and found that we were sent the wrong par…"
type textarea "x"
type textarea "On hold for tech support over an hour and found that we were sent the wrong par…"
type textarea "x"
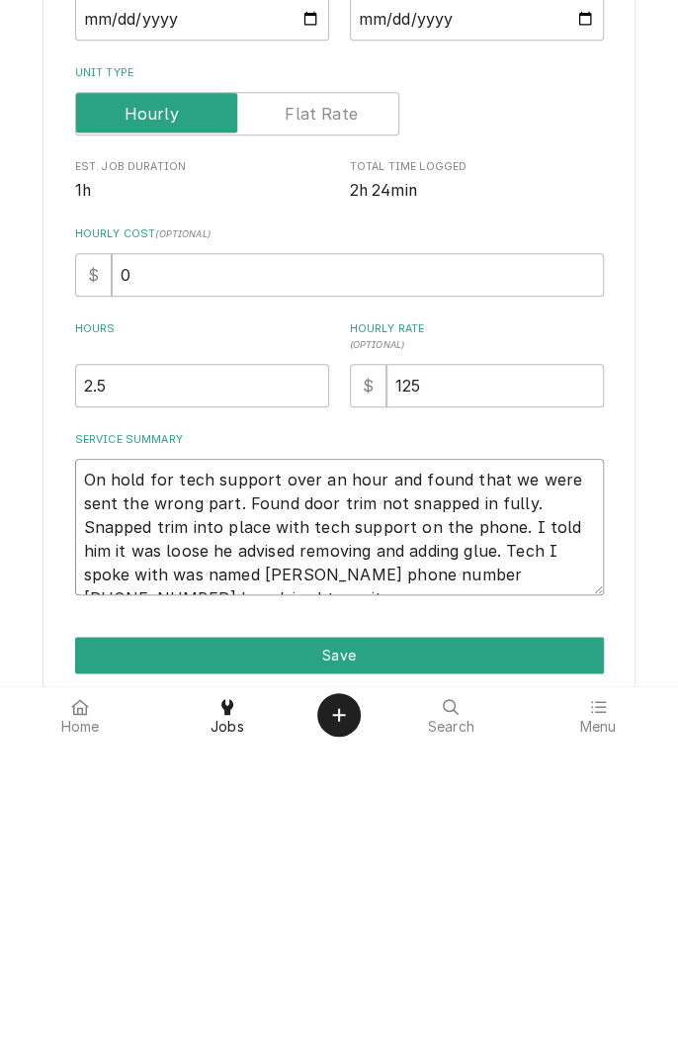
type textarea "On hold for tech support over an hour and found that we were sent the wrong par…"
type textarea "x"
type textarea "On hold for tech support over an hour and found that we were sent the wrong par…"
type textarea "x"
click at [484, 898] on textarea "On hold for tech support over an hour and found that we were sent the wrong par…" at bounding box center [339, 843] width 529 height 136
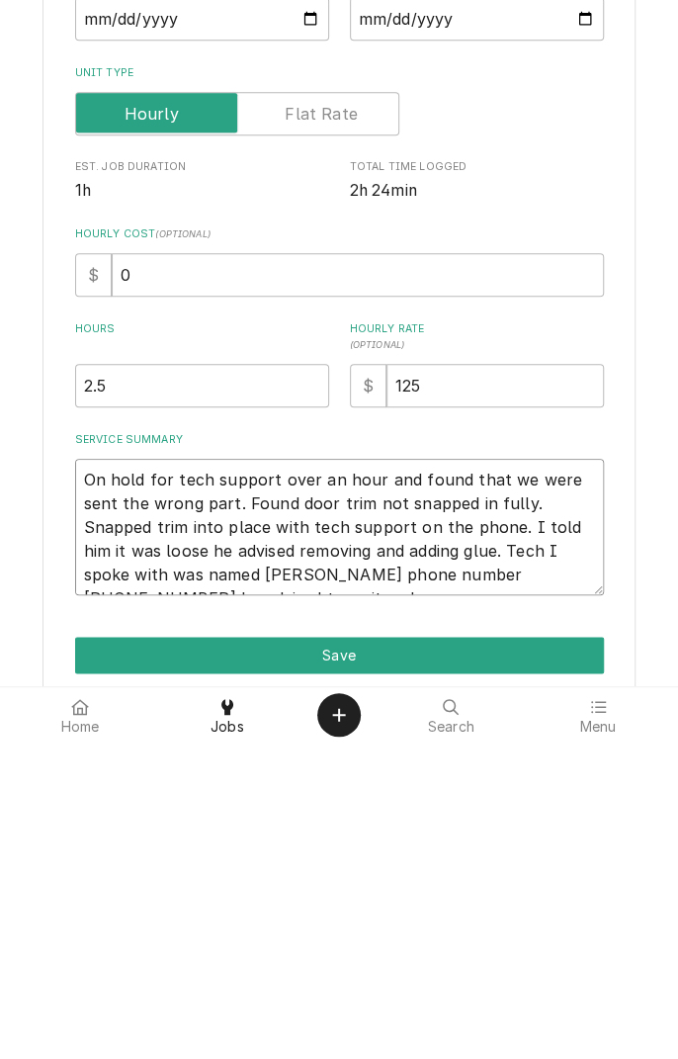
click at [489, 892] on textarea "On hold for tech support over an hour and found that we were sent the wrong par…" at bounding box center [339, 843] width 529 height 136
type textarea "On hold for tech support over an hour and found that we were sent the wrong par…"
type textarea "x"
type textarea "On hold for tech support over an hour and found that we were sent the wrong par…"
type textarea "x"
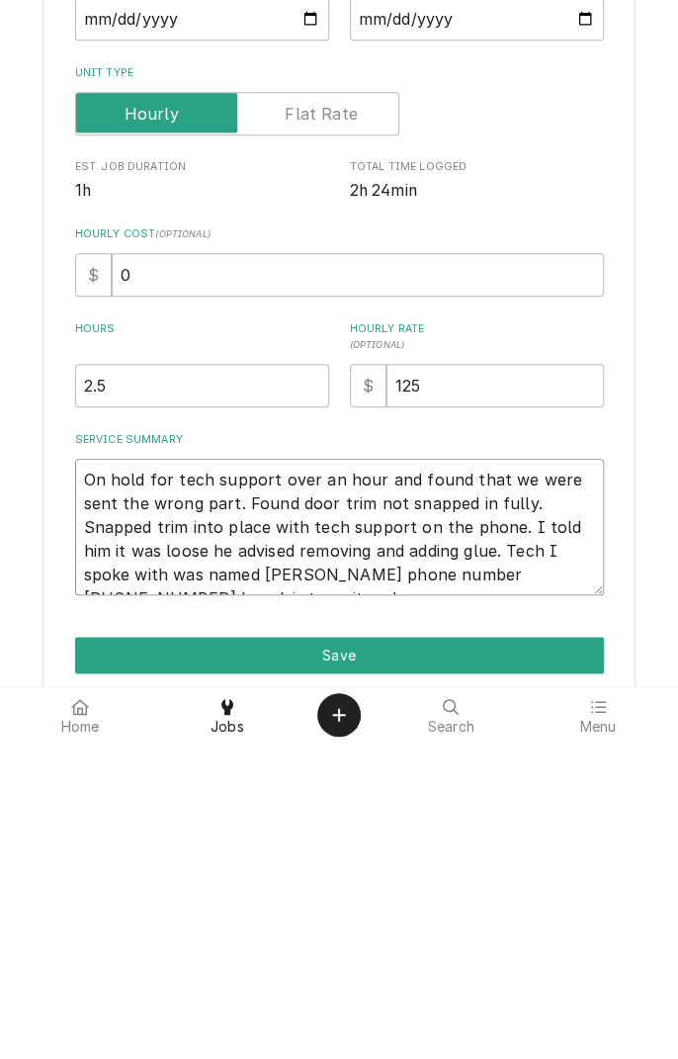
type textarea "On hold for tech support over an hour and found that we were sent the wrong par…"
type textarea "x"
type textarea "On hold for tech support over an hour and found that we were sent the wrong par…"
type textarea "x"
type textarea "On hold for tech support over an hour and found that we were sent the wrong par…"
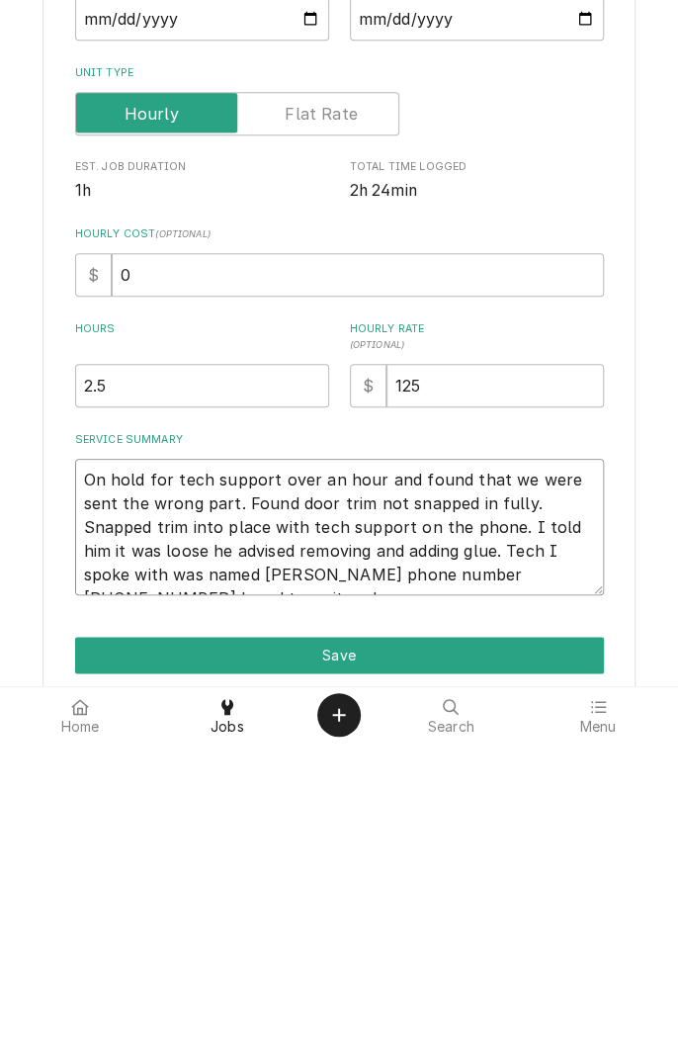
type textarea "x"
type textarea "On hold for tech support over an hour and found that we were sent the wrong par…"
type textarea "x"
type textarea "On hold for tech support over an hour and found that we were sent the wrong par…"
type textarea "x"
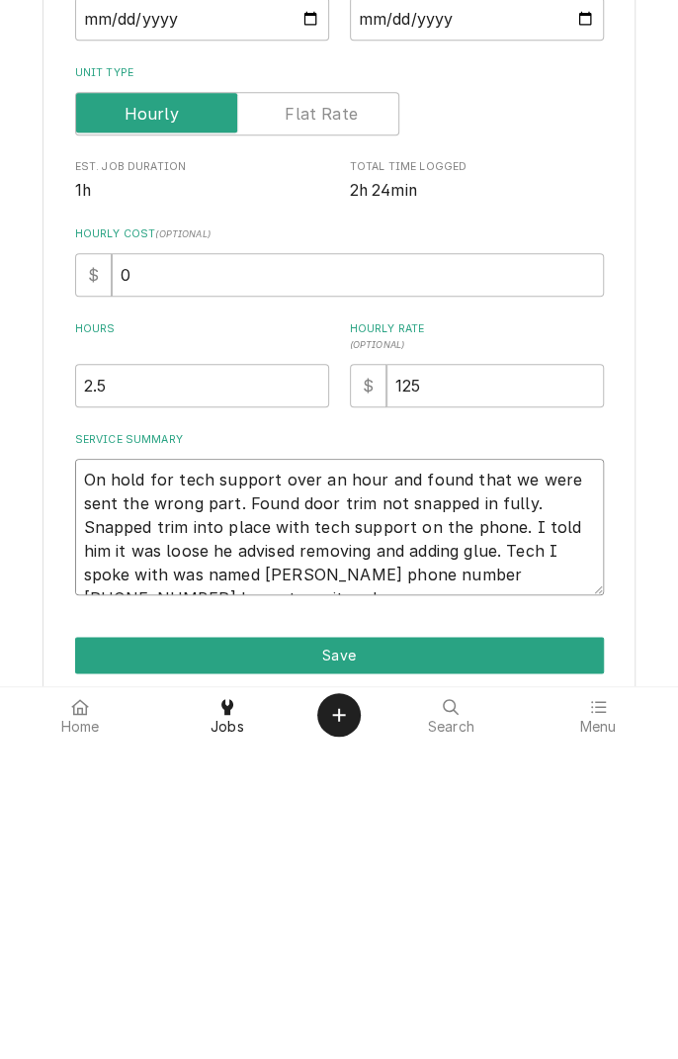
type textarea "On hold for tech support over an hour and found that we were sent the wrong par…"
type textarea "x"
type textarea "On hold for tech support over an hour and found that we were sent the wrong par…"
type textarea "x"
type textarea "On hold for tech support over an hour and found that we were sent the wrong par…"
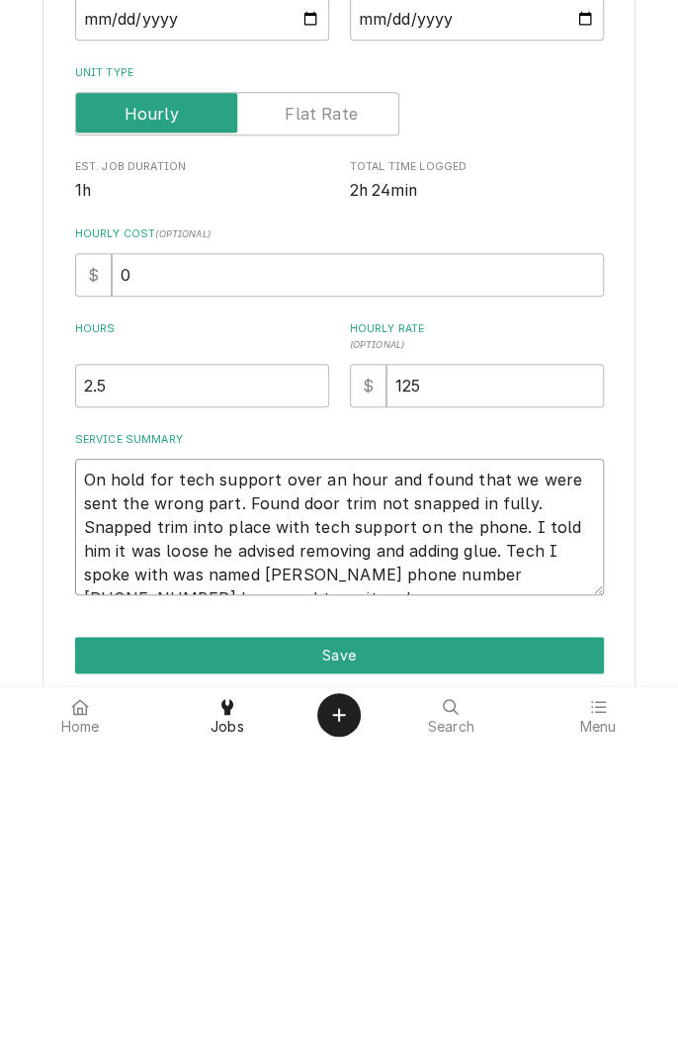
type textarea "x"
click at [579, 890] on textarea "On hold for tech support over an hour and found that we were sent the wrong par…" at bounding box center [339, 843] width 529 height 136
type textarea "On hold for tech support over an hour and found that we were sent the wrong par…"
type textarea "x"
type textarea "On hold for tech support over an hour and found that we were sent the wrong par…"
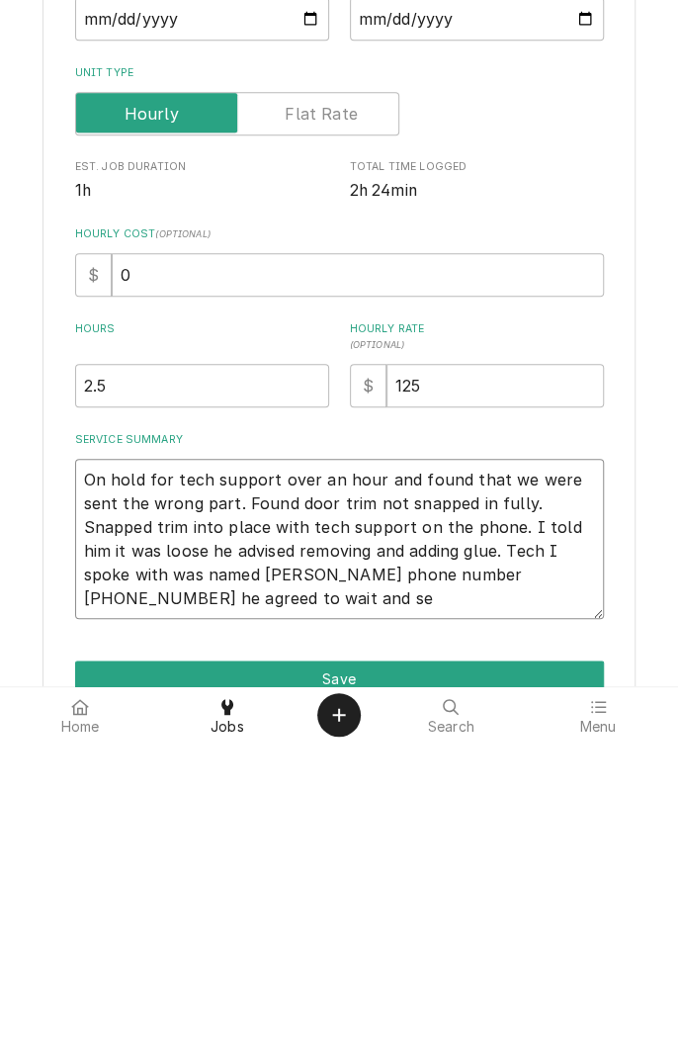
type textarea "x"
type textarea "On hold for tech support over an hour and found that we were sent the wrong par…"
type textarea "x"
type textarea "On hold for tech support over an hour and found that we were sent the wrong par…"
type textarea "x"
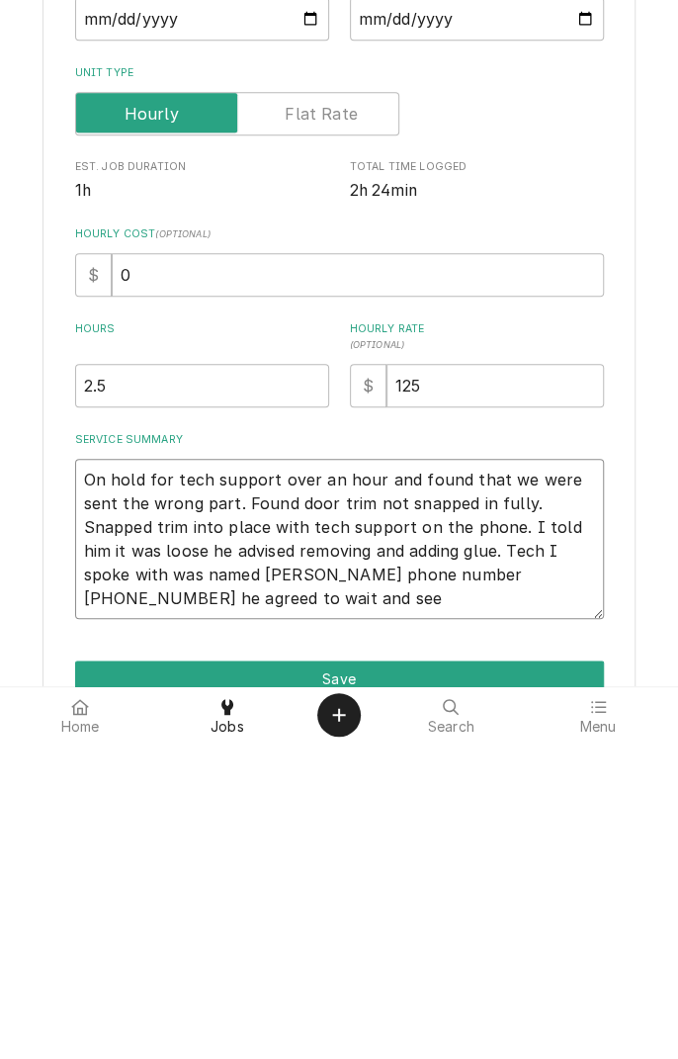
type textarea "On hold for tech support over an hour and found that we were sent the wrong par…"
type textarea "x"
type textarea "On hold for tech support over an hour and found that we were sent the wrong par…"
type textarea "x"
type textarea "On hold for tech support over an hour and found that we were sent the wrong par…"
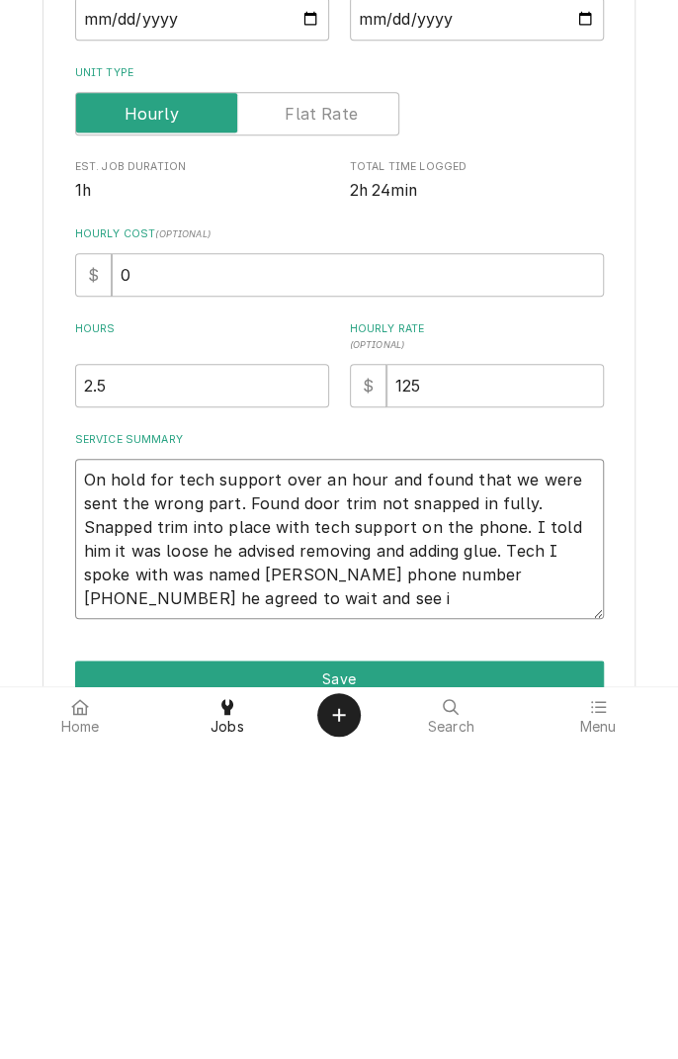
type textarea "x"
type textarea "On hold for tech support over an hour and found that we were sent the wrong par…"
type textarea "x"
type textarea "On hold for tech support over an hour and found that we were sent the wrong par…"
type textarea "x"
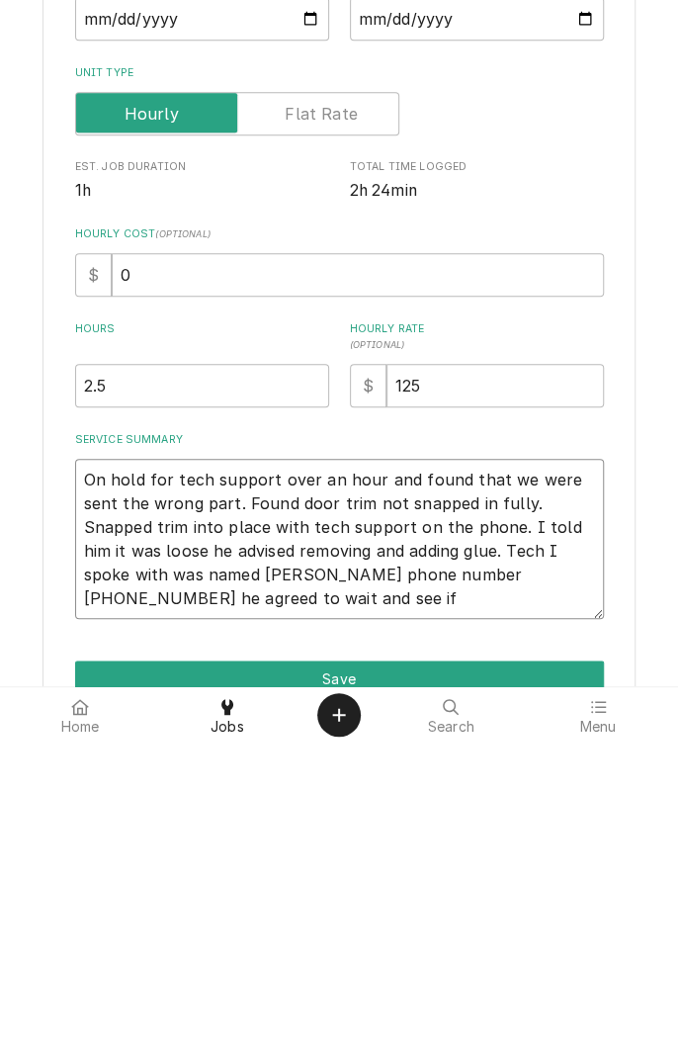
type textarea "On hold for tech support over an hour and found that we were sent the wrong par…"
type textarea "x"
type textarea "On hold for tech support over an hour and found that we were sent the wrong par…"
type textarea "x"
type textarea "On hold for tech support over an hour and found that we were sent the wrong par…"
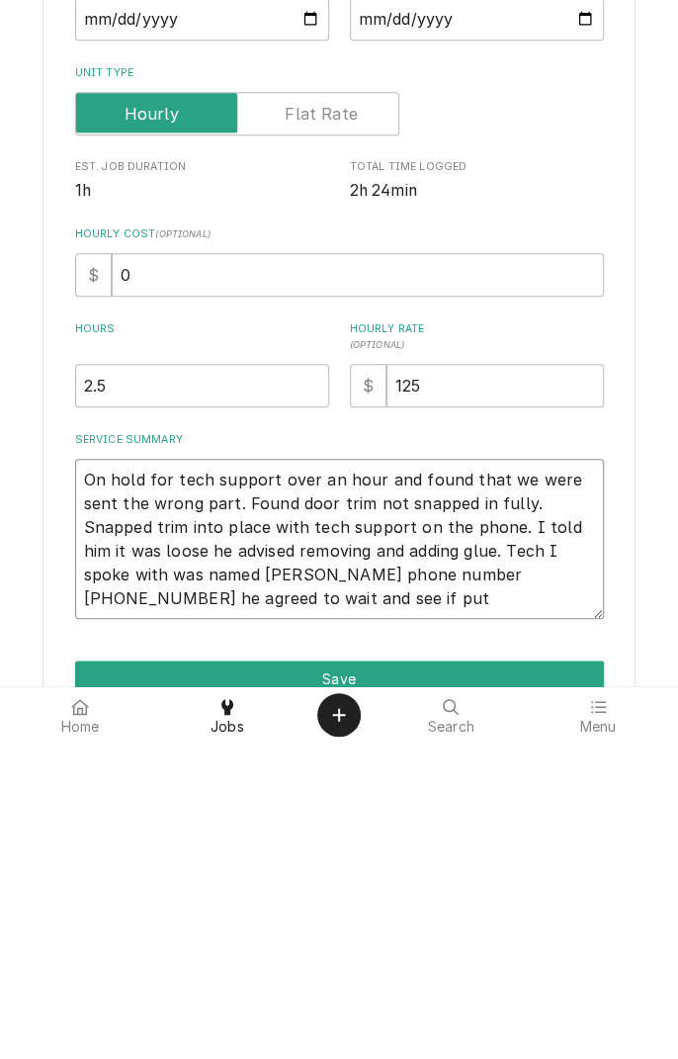
type textarea "x"
type textarea "On hold for tech support over an hour and found that we were sent the wrong par…"
type textarea "x"
type textarea "On hold for tech support over an hour and found that we were sent the wrong par…"
type textarea "x"
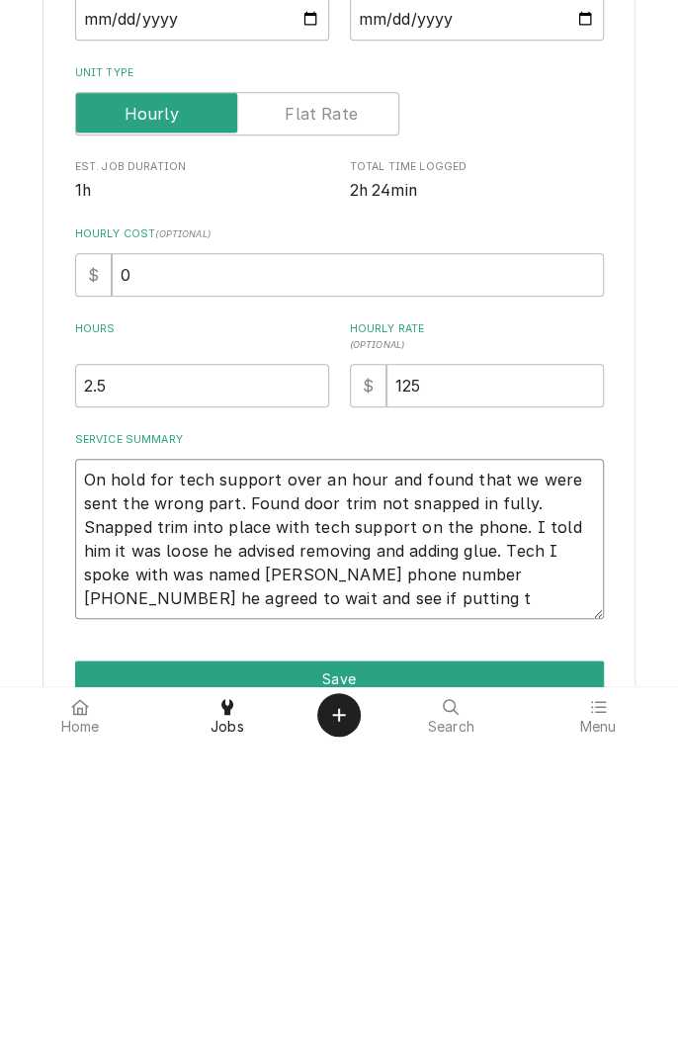
type textarea "On hold for tech support over an hour and found that we were sent the wrong par…"
type textarea "x"
type textarea "On hold for tech support over an hour and found that we were sent the wrong par…"
type textarea "x"
type textarea "On hold for tech support over an hour and found that we were sent the wrong par…"
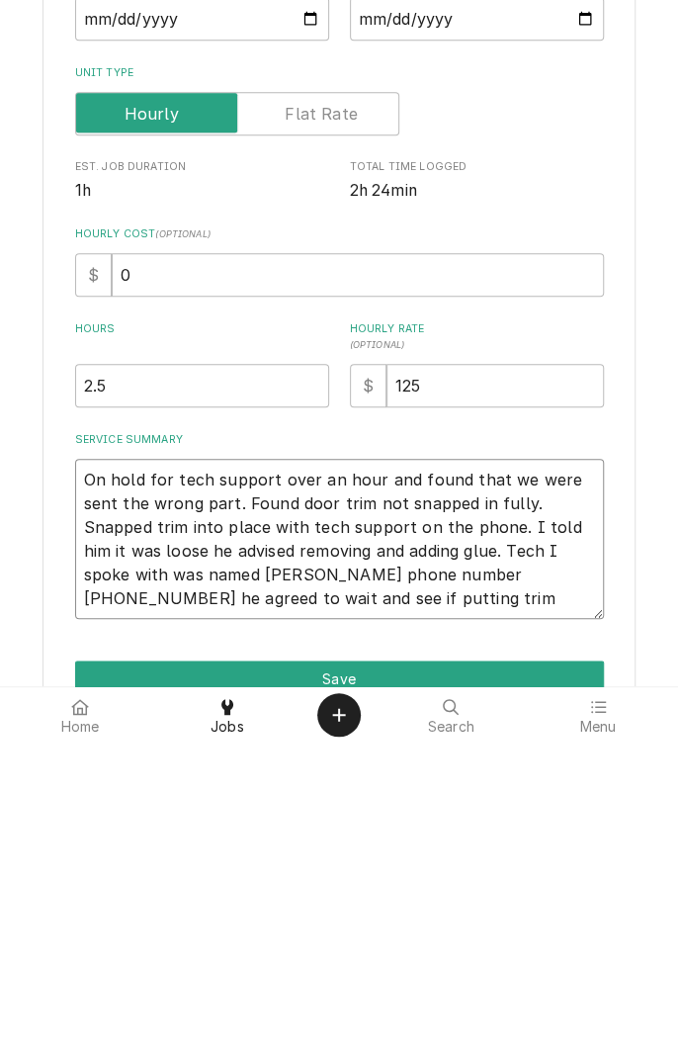
type textarea "x"
type textarea "On hold for tech support over an hour and found that we were sent the wrong par…"
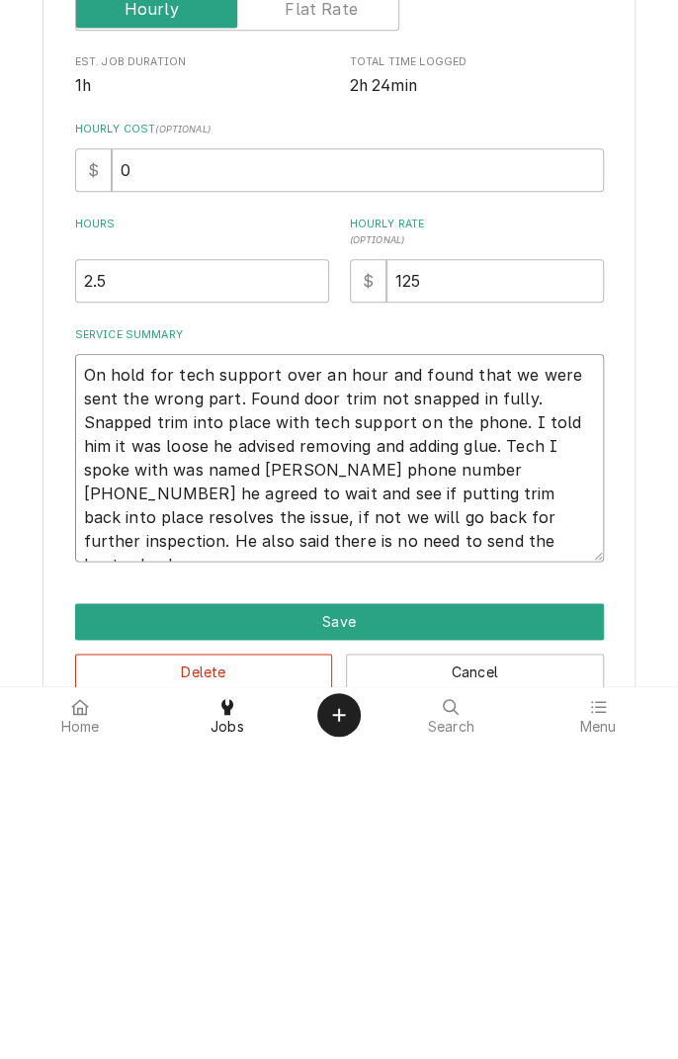
scroll to position [151, 0]
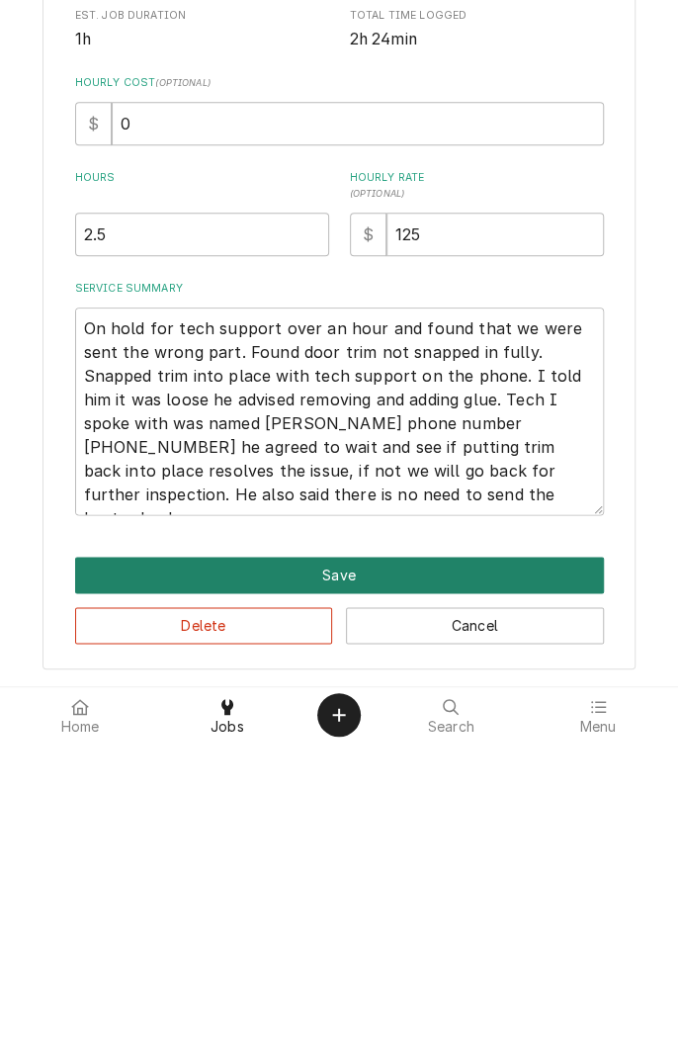
click at [544, 895] on button "Save" at bounding box center [339, 891] width 529 height 37
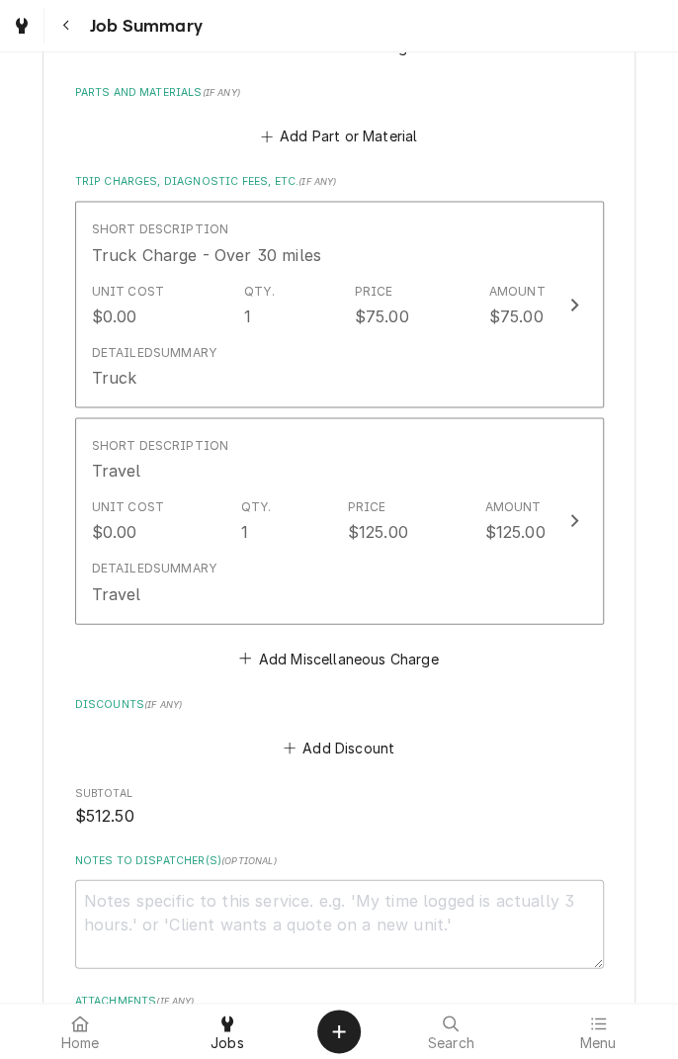
scroll to position [1275, 0]
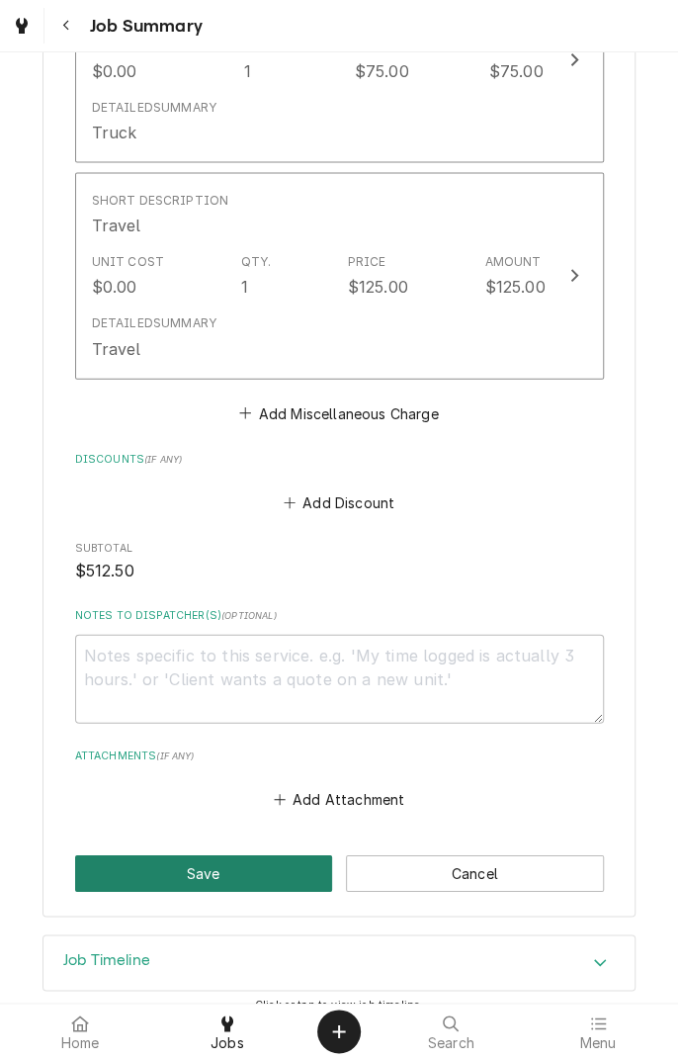
click at [292, 855] on button "Save" at bounding box center [204, 873] width 258 height 37
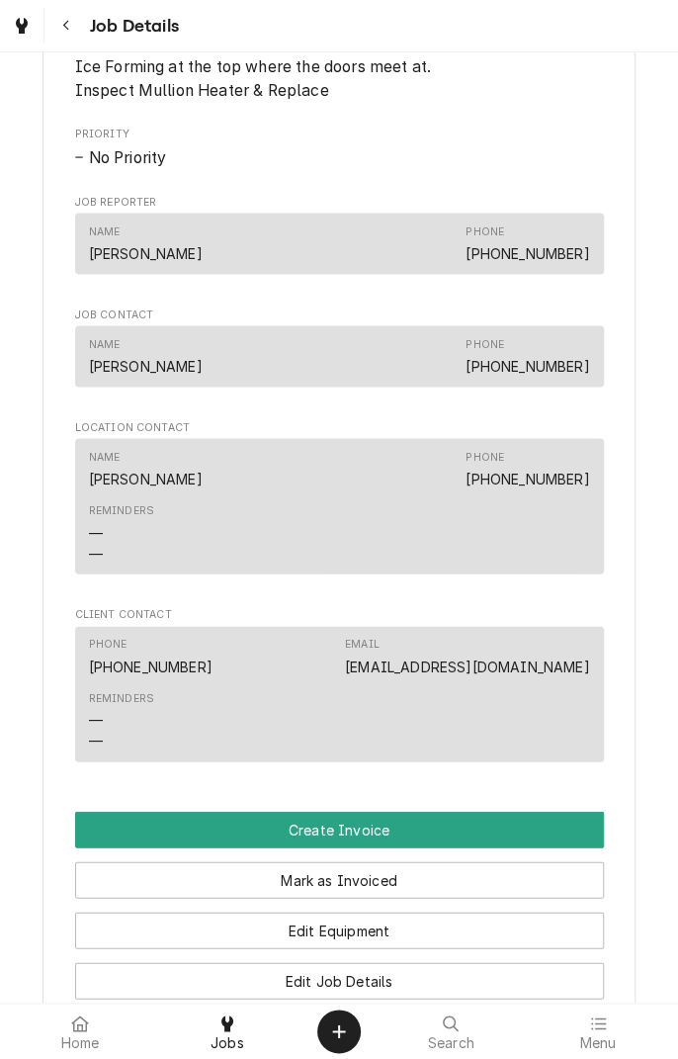
scroll to position [1593, 0]
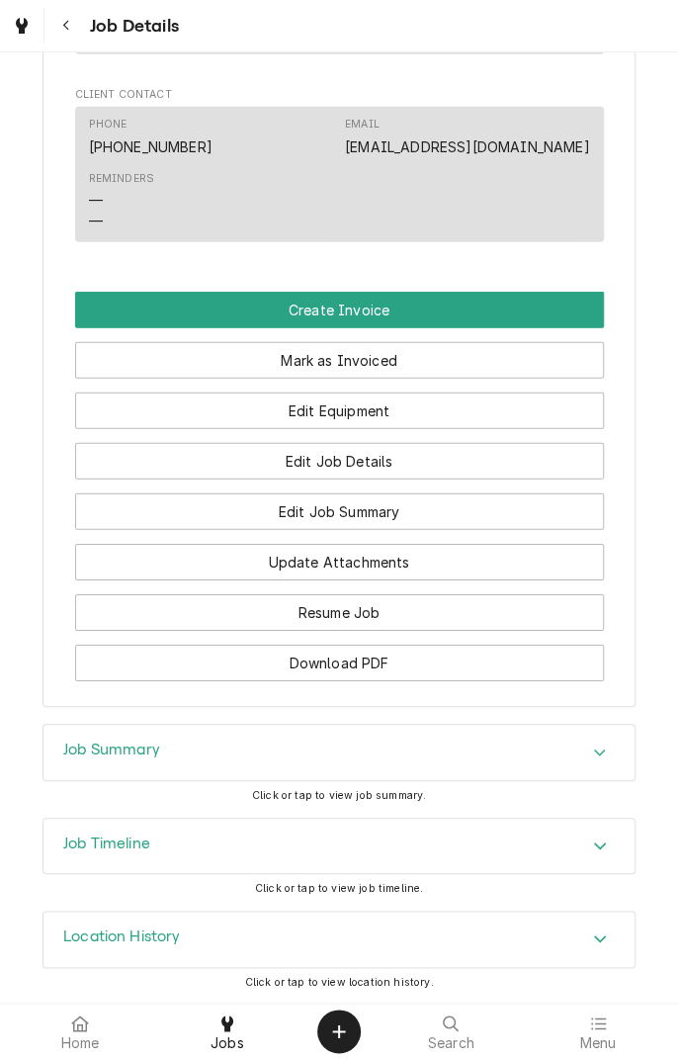
click at [293, 747] on div "Job Summary" at bounding box center [339, 752] width 591 height 55
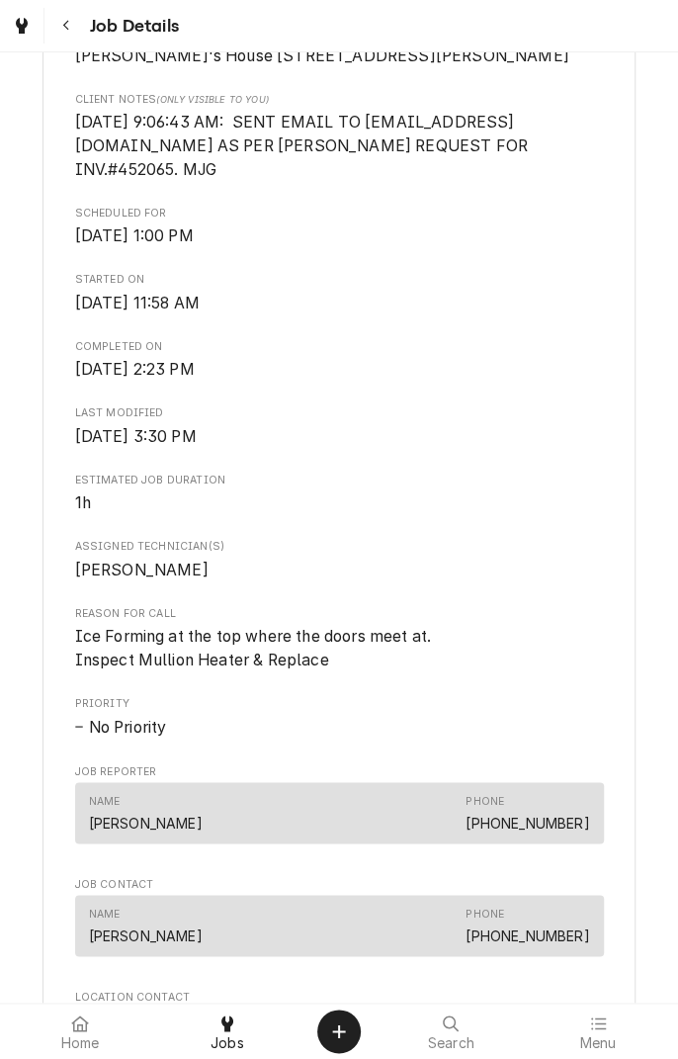
scroll to position [463, 0]
